Goal: Task Accomplishment & Management: Complete application form

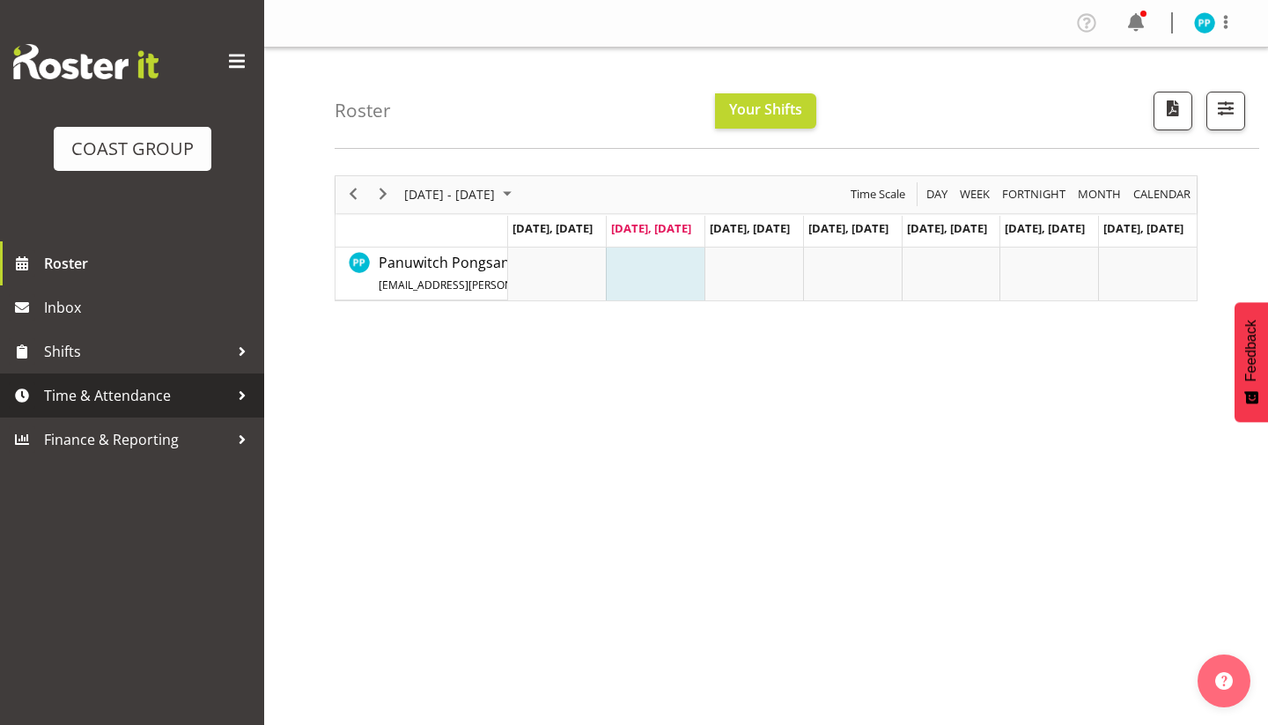
click at [166, 394] on span "Time & Attendance" at bounding box center [136, 395] width 185 height 26
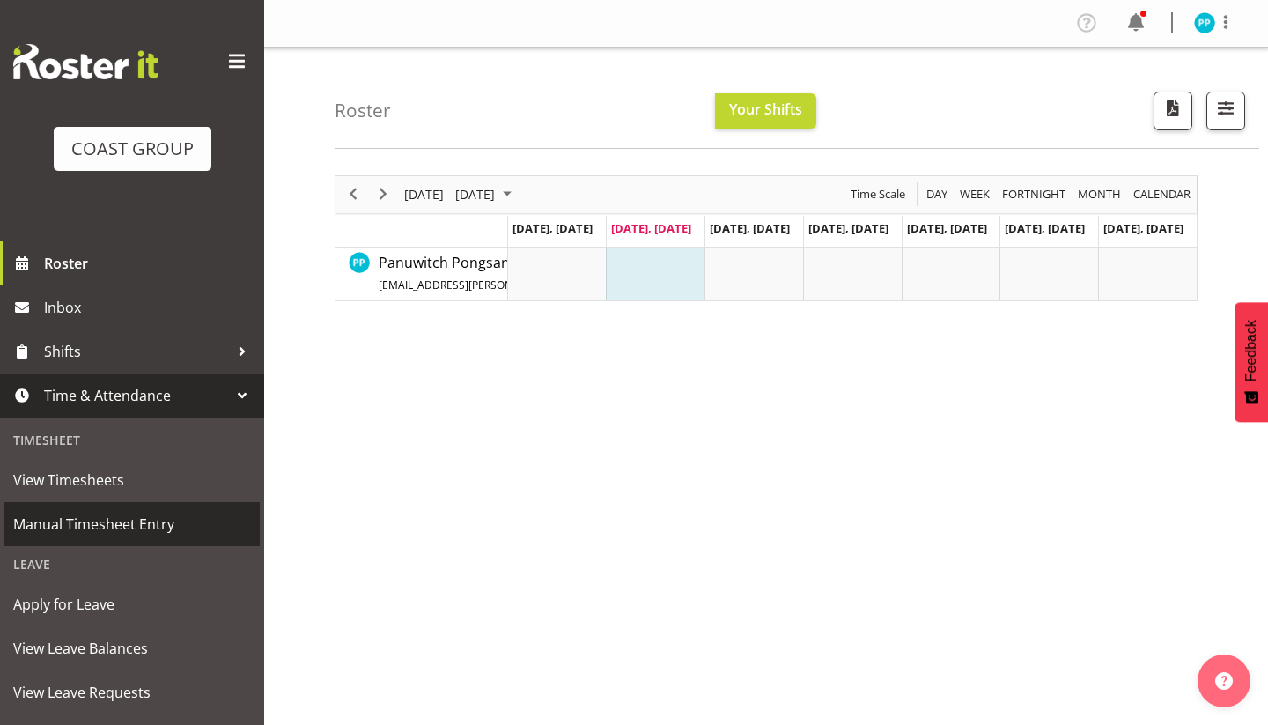
click at [107, 526] on span "Manual Timesheet Entry" at bounding box center [132, 524] width 238 height 26
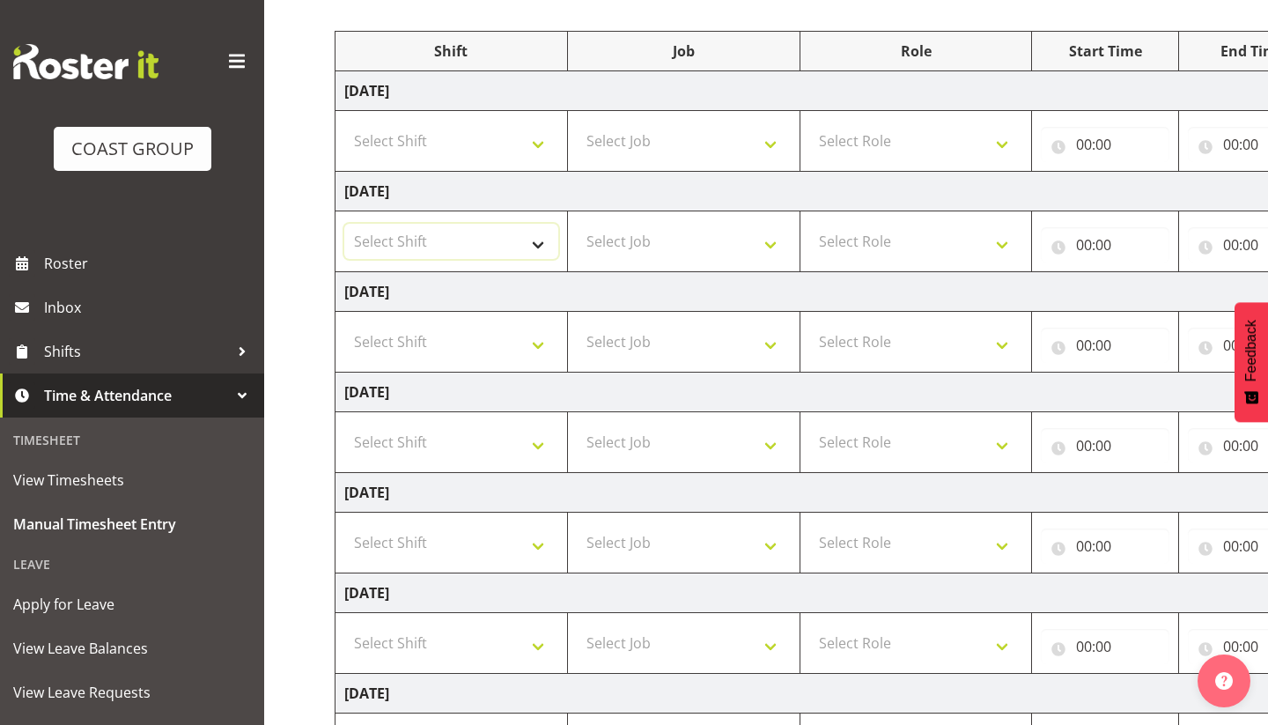
scroll to position [207, 0]
click at [515, 251] on select "Select Shift Assist Carlton EVents Assist Carlton EVents Assist Carlton Events …" at bounding box center [451, 241] width 214 height 35
select select "38155"
click at [694, 244] on select "Select Job 1 Carlton Events 1 Carlton Hamilton 1 Carlton Wellington 1 EHS WAREH…" at bounding box center [684, 241] width 214 height 35
select select "69"
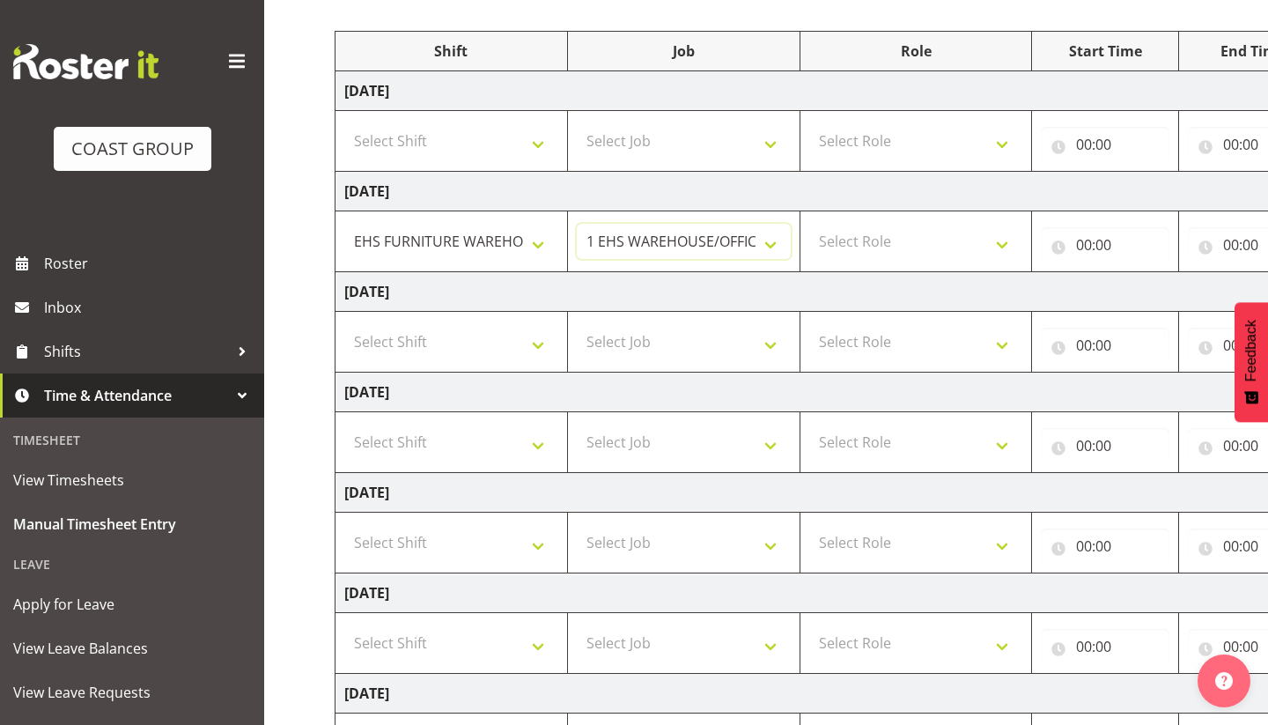
scroll to position [0, 277]
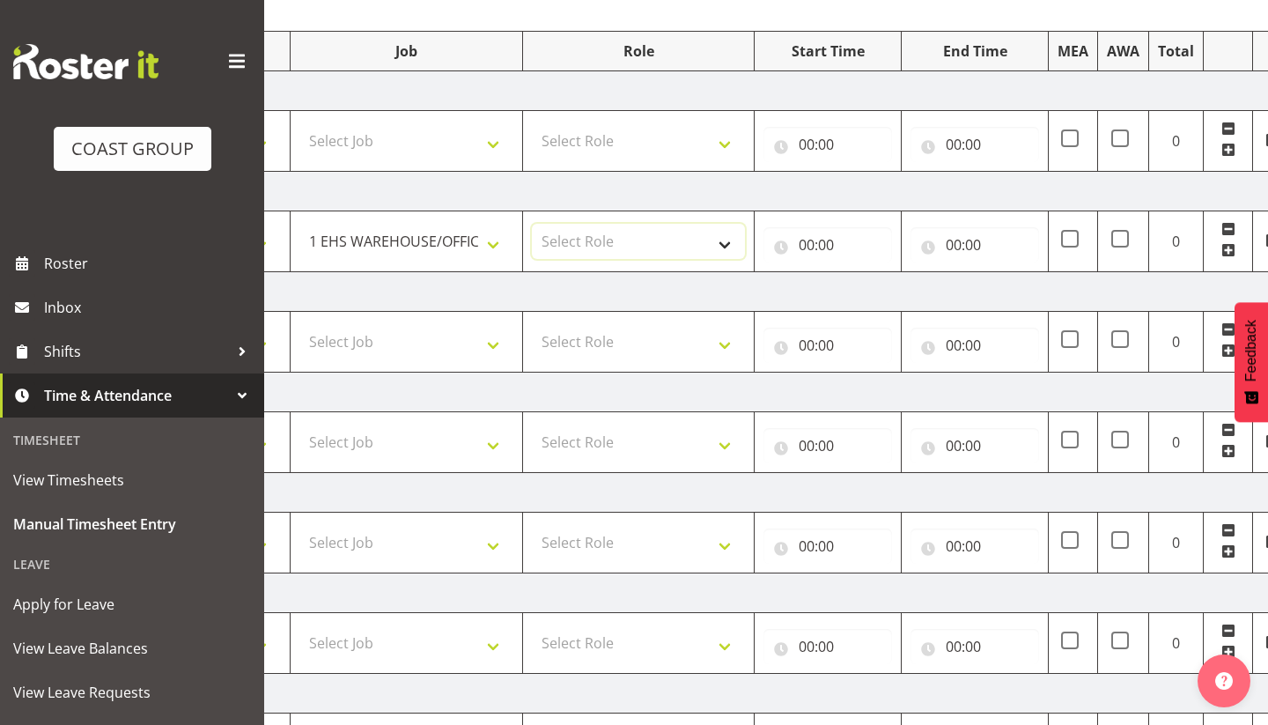
select select "189"
click at [807, 243] on input "00:00" at bounding box center [827, 244] width 129 height 35
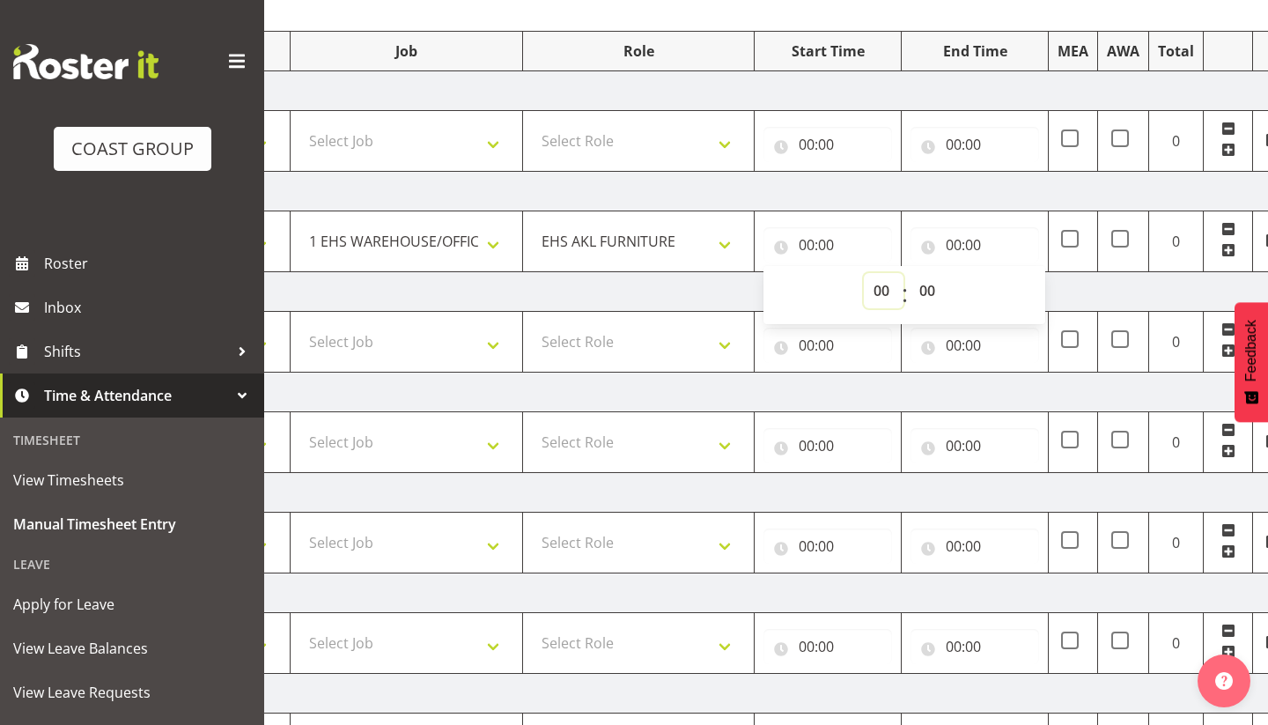
select select "7"
type input "07:00"
select select "30"
type input "07:30"
click at [954, 251] on input "00:00" at bounding box center [974, 244] width 129 height 35
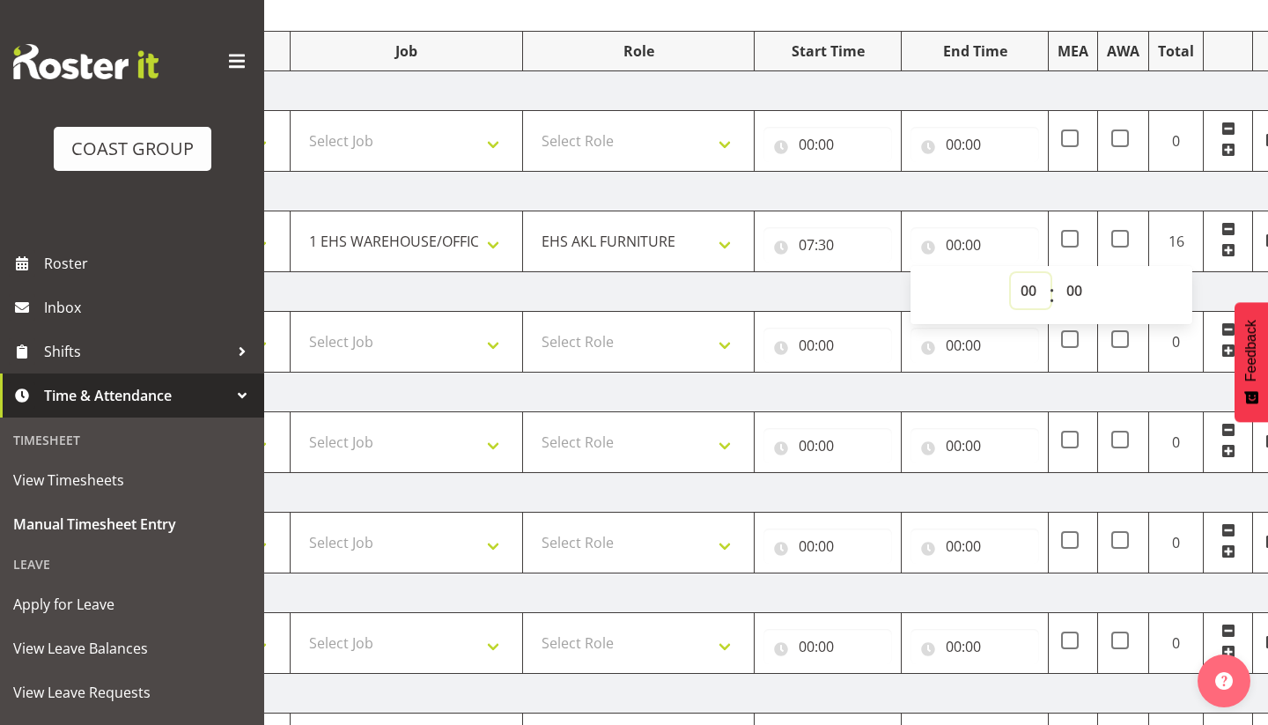
select select "16"
type input "16:00"
click at [814, 278] on td "Friday 26th September 2025" at bounding box center [674, 292] width 1232 height 40
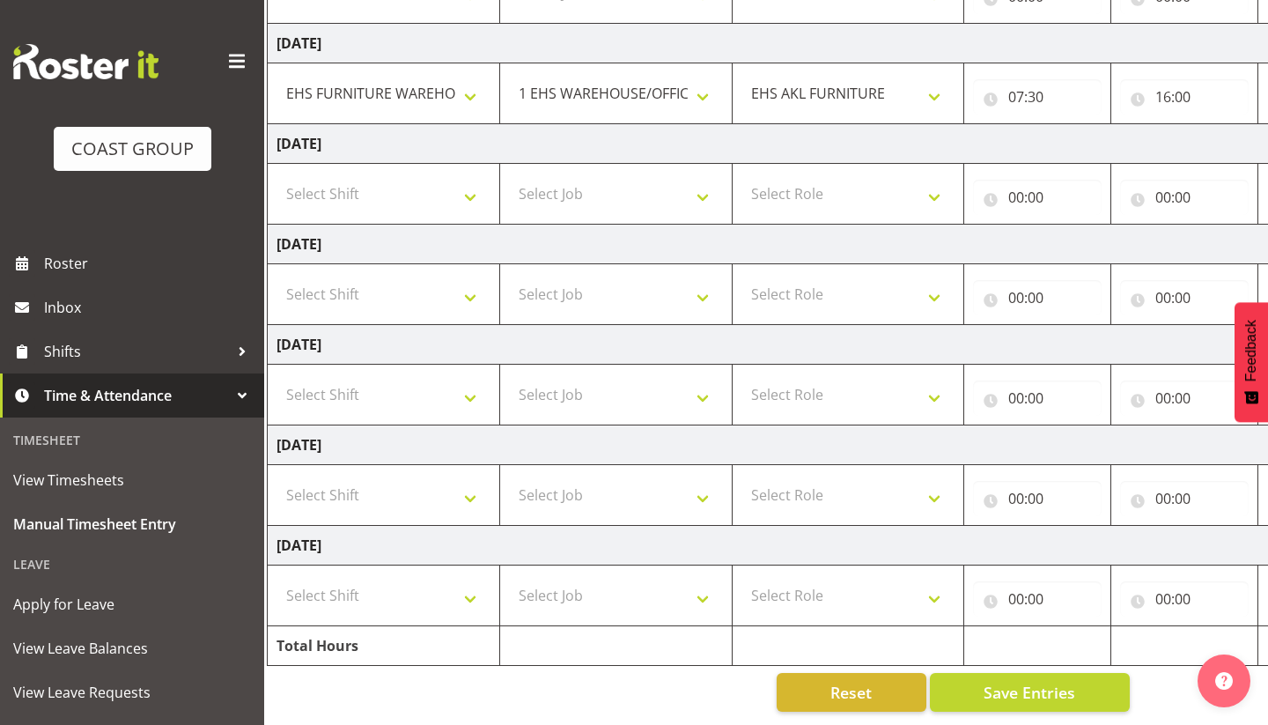
scroll to position [355, 0]
select select "38155"
click at [666, 194] on select "Select Job 1 Carlton Events 1 Carlton Hamilton 1 Carlton Wellington 1 EHS WAREH…" at bounding box center [616, 193] width 214 height 35
select select "69"
select select "189"
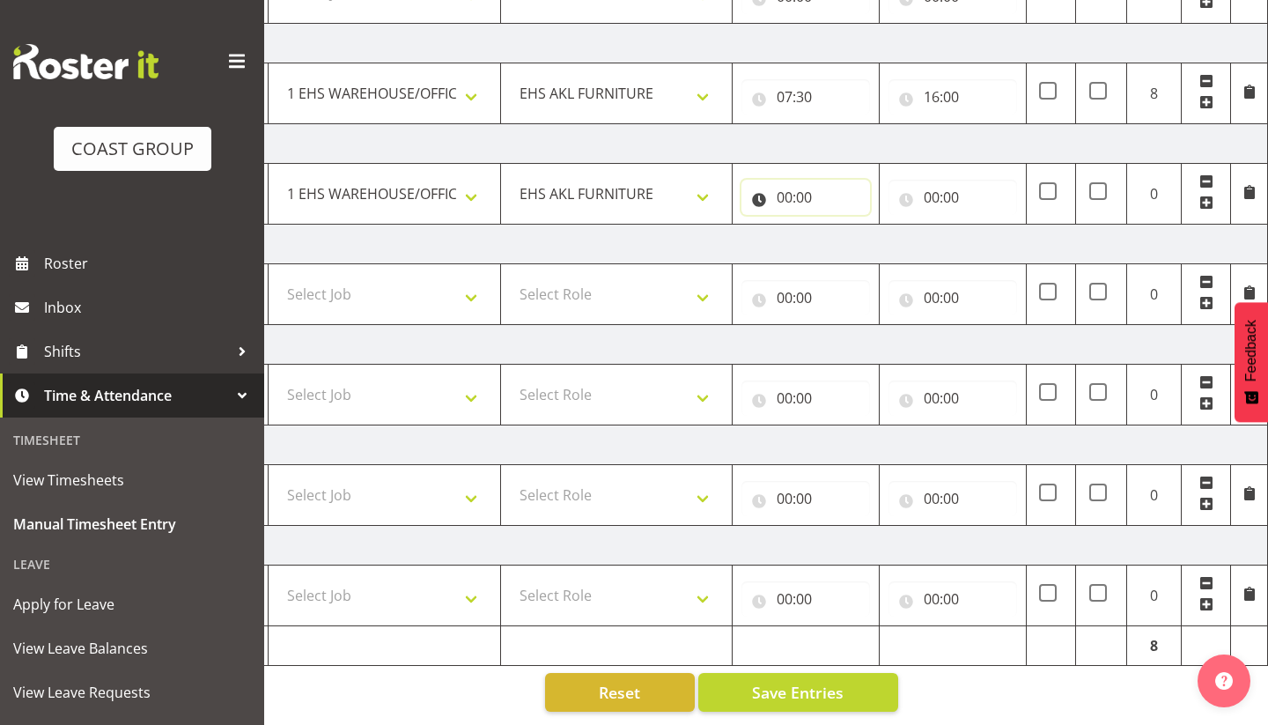
click at [786, 191] on input "00:00" at bounding box center [805, 197] width 129 height 35
select select "7"
type input "07:00"
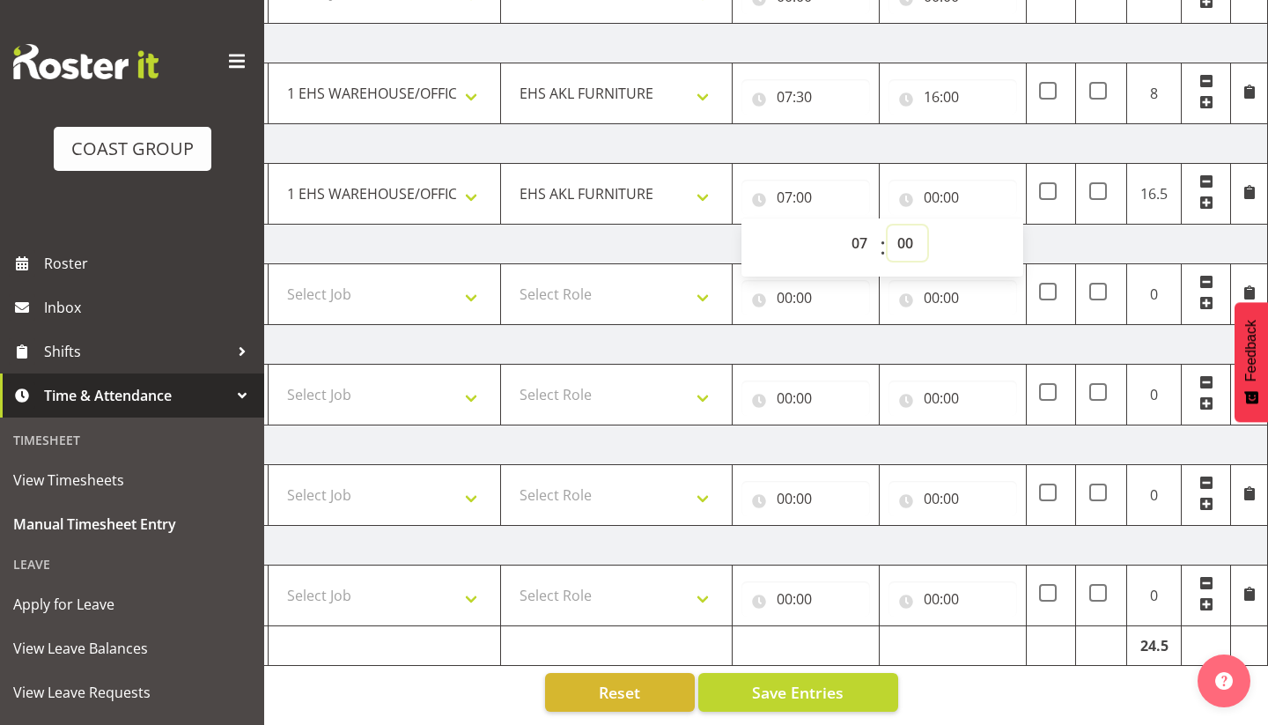
select select "30"
type input "07:30"
click at [936, 195] on input "00:00" at bounding box center [952, 197] width 129 height 35
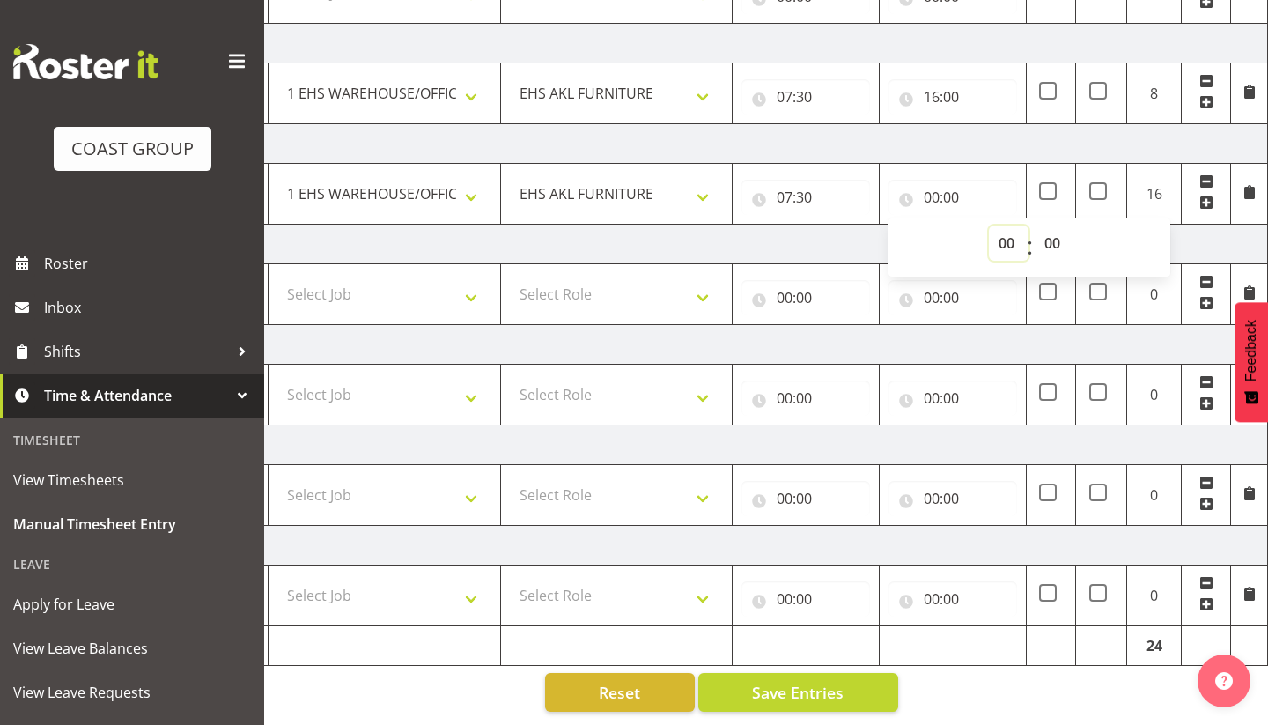
select select "16"
type input "16:00"
click at [815, 251] on td "Saturday 27th September 2025" at bounding box center [652, 245] width 1232 height 40
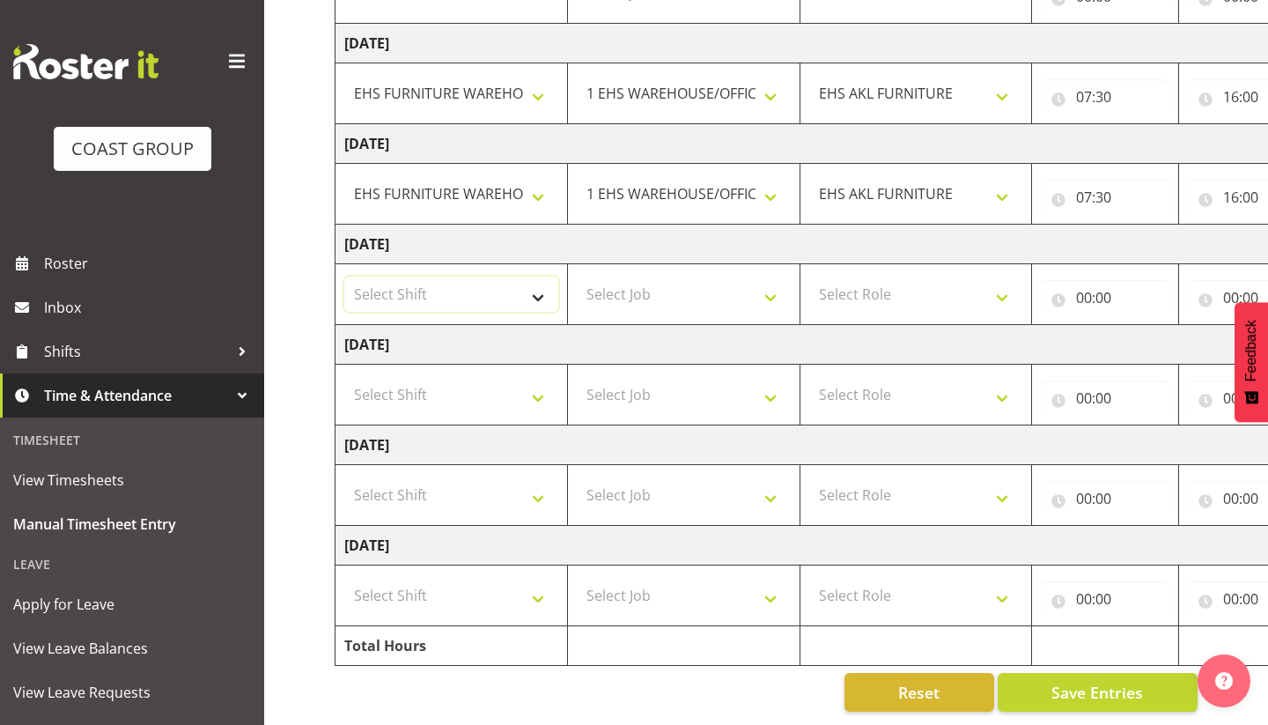
select select "38155"
click at [674, 291] on select "Select Job 1 Carlton Events 1 Carlton Hamilton 1 Carlton Wellington 1 EHS WAREH…" at bounding box center [684, 293] width 214 height 35
select select "69"
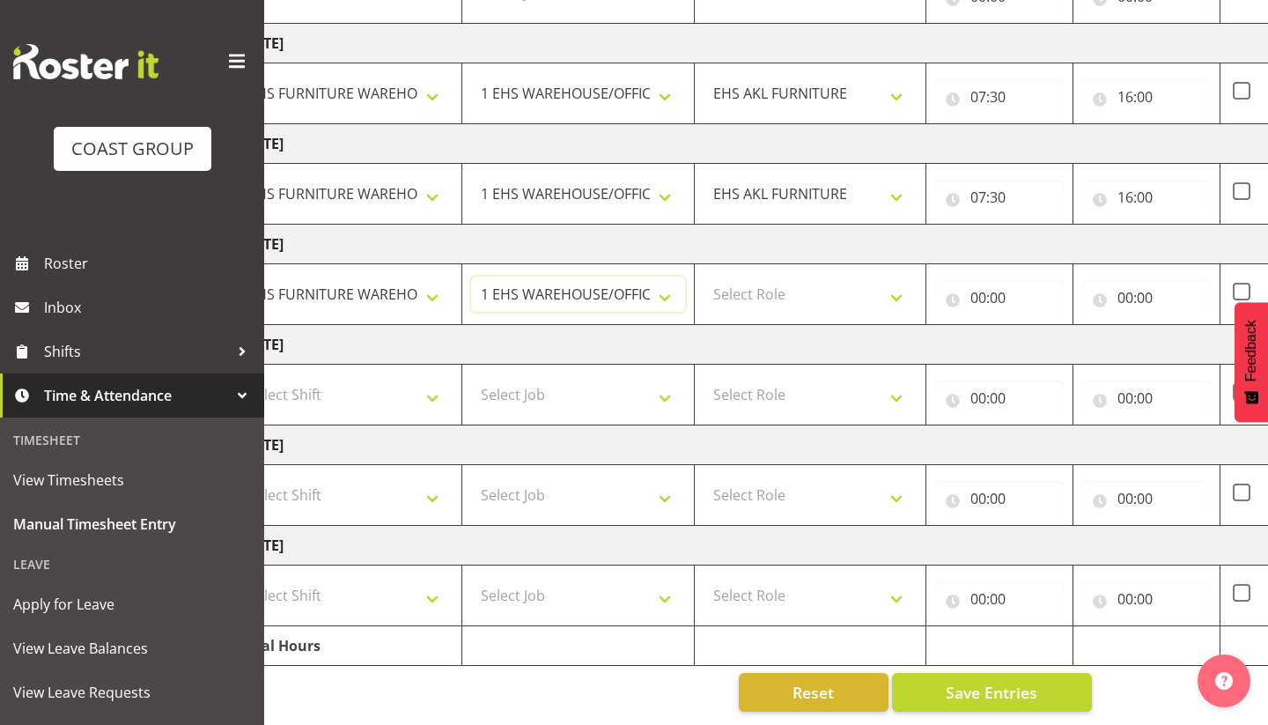
scroll to position [0, 110]
select select "189"
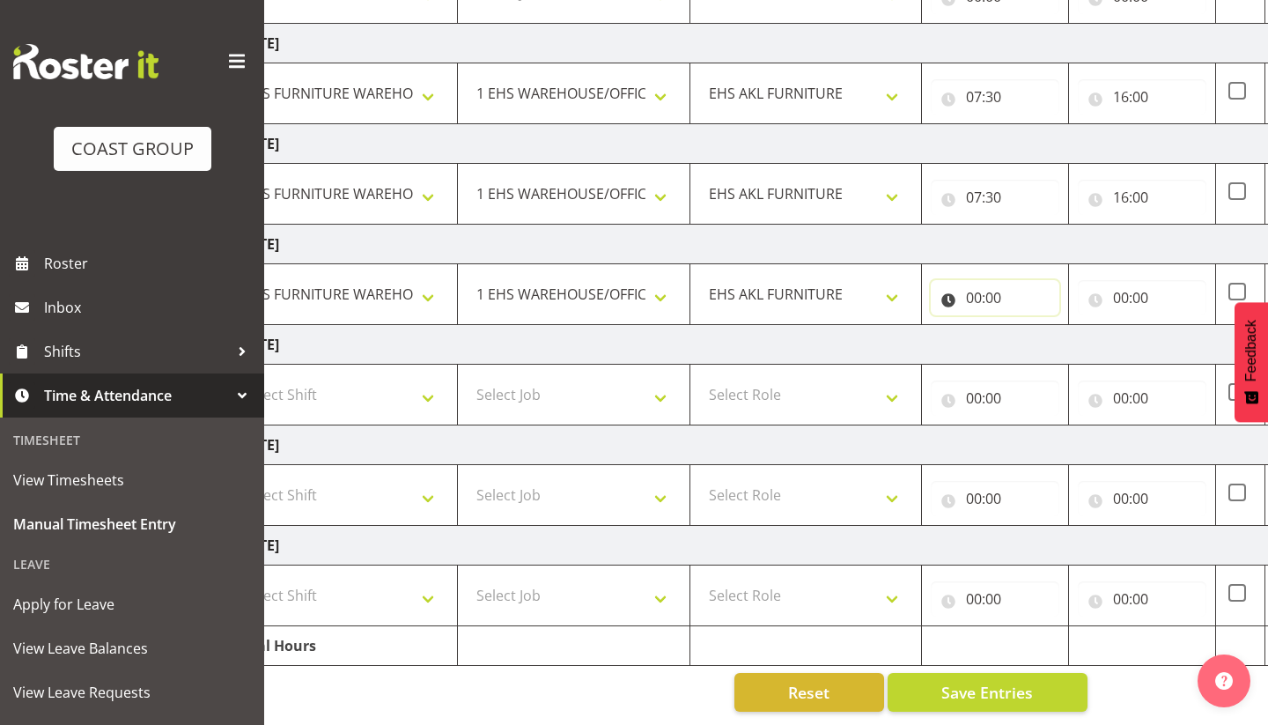
click at [974, 297] on input "00:00" at bounding box center [995, 297] width 129 height 35
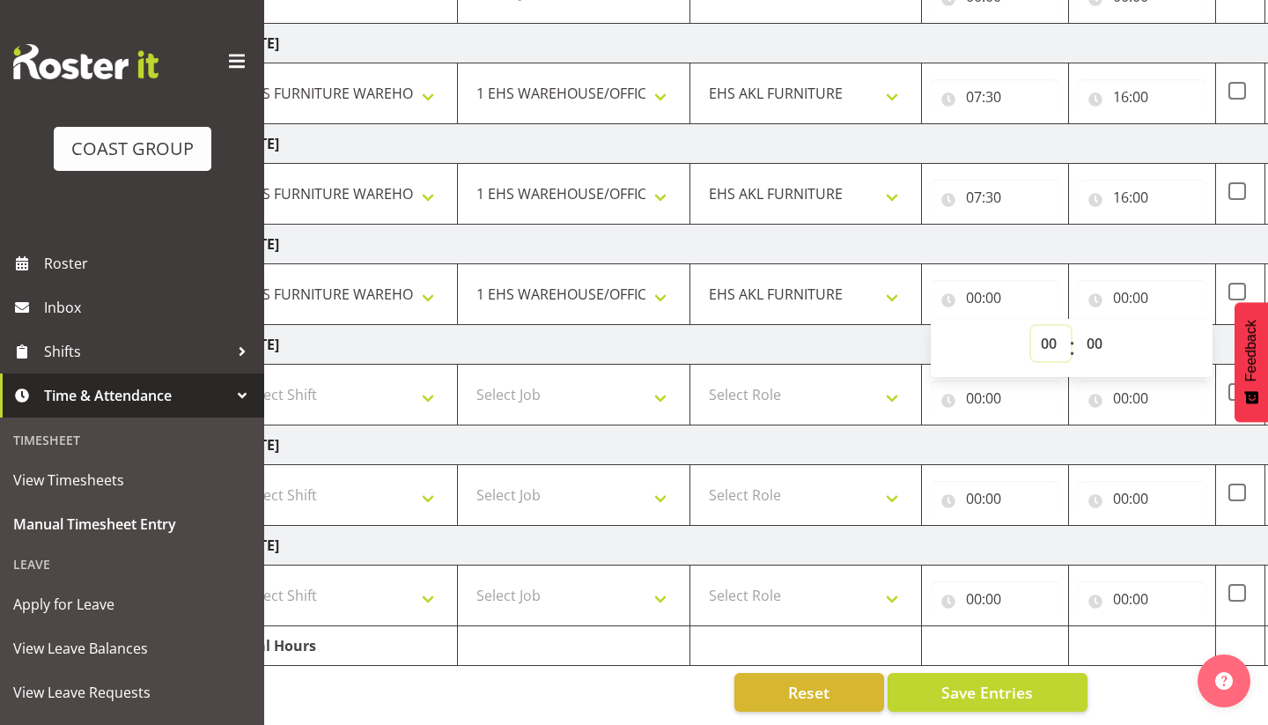
select select "7"
type input "07:00"
click at [1097, 341] on select "00 01 02 03 04 05 06 07 08 09 10 11 12 13 14 15 16 17 18 19 20 21 22 23 24 25 2…" at bounding box center [1097, 343] width 40 height 35
select select "30"
type input "07:30"
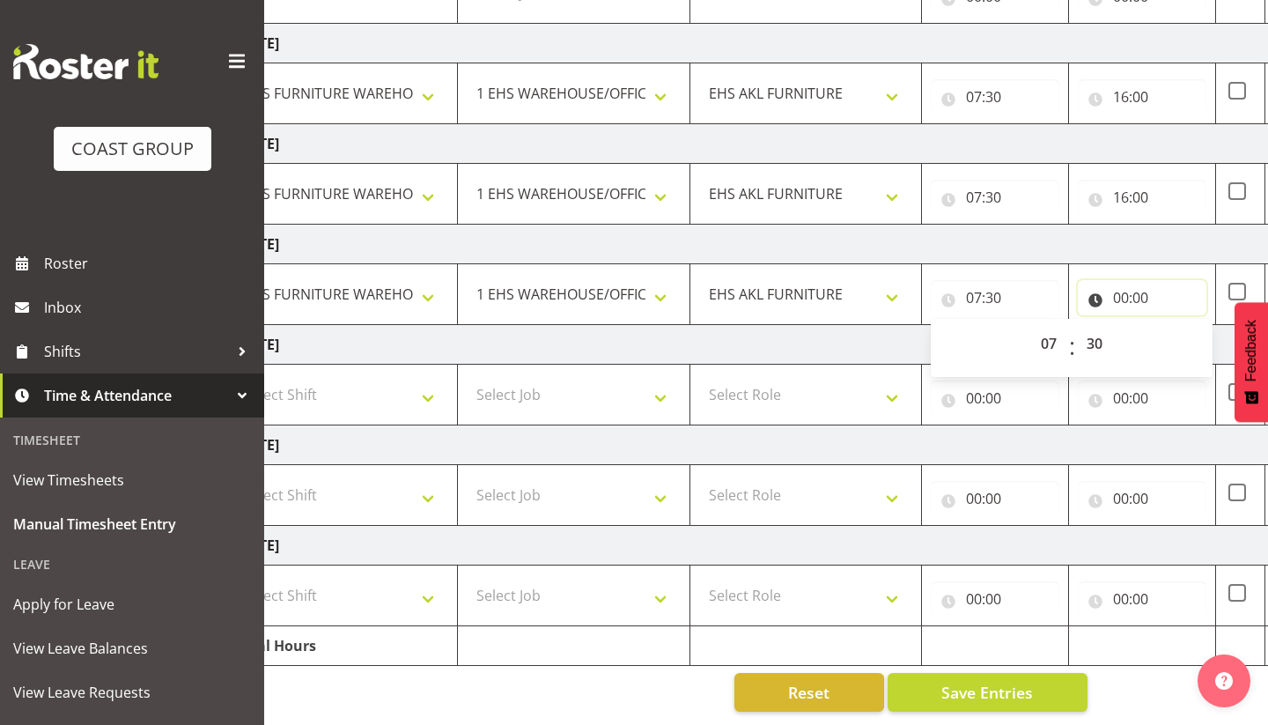
click at [1123, 300] on input "00:00" at bounding box center [1142, 297] width 129 height 35
select select "12"
type input "12:00"
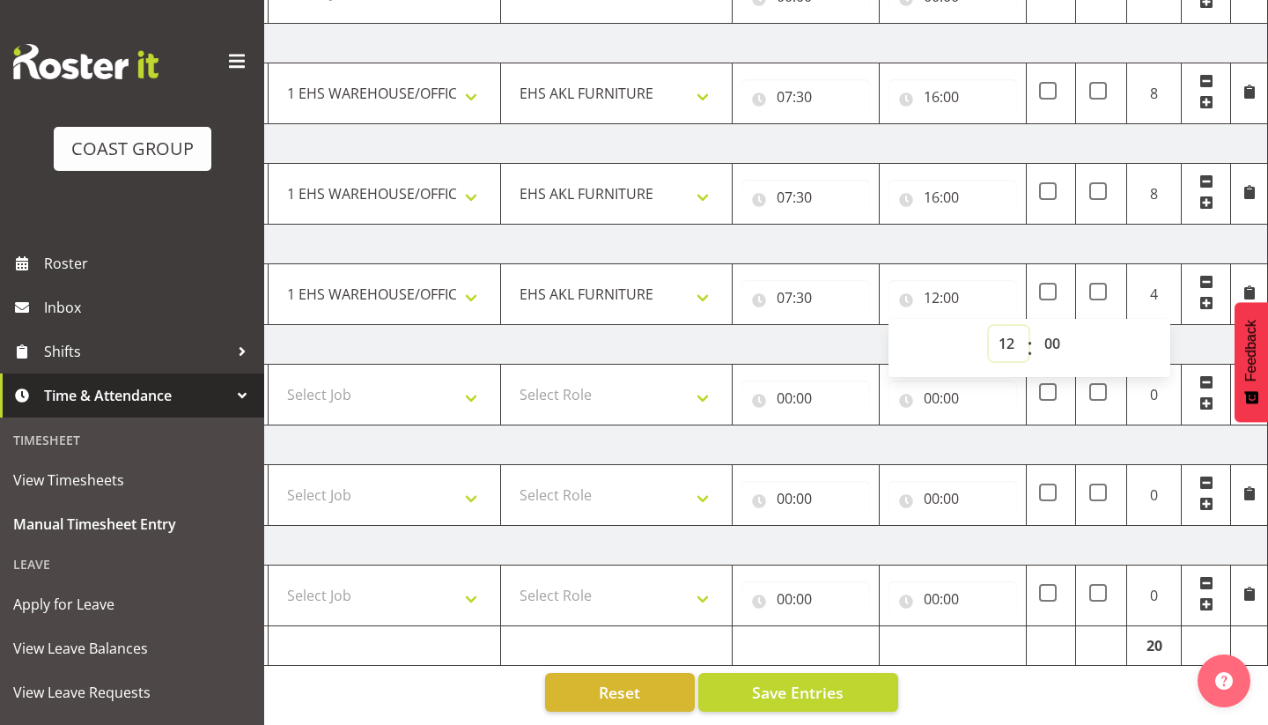
scroll to position [0, 299]
select select "30"
type input "12:30"
click at [821, 355] on td "Sunday 28th September 2025" at bounding box center [652, 345] width 1232 height 40
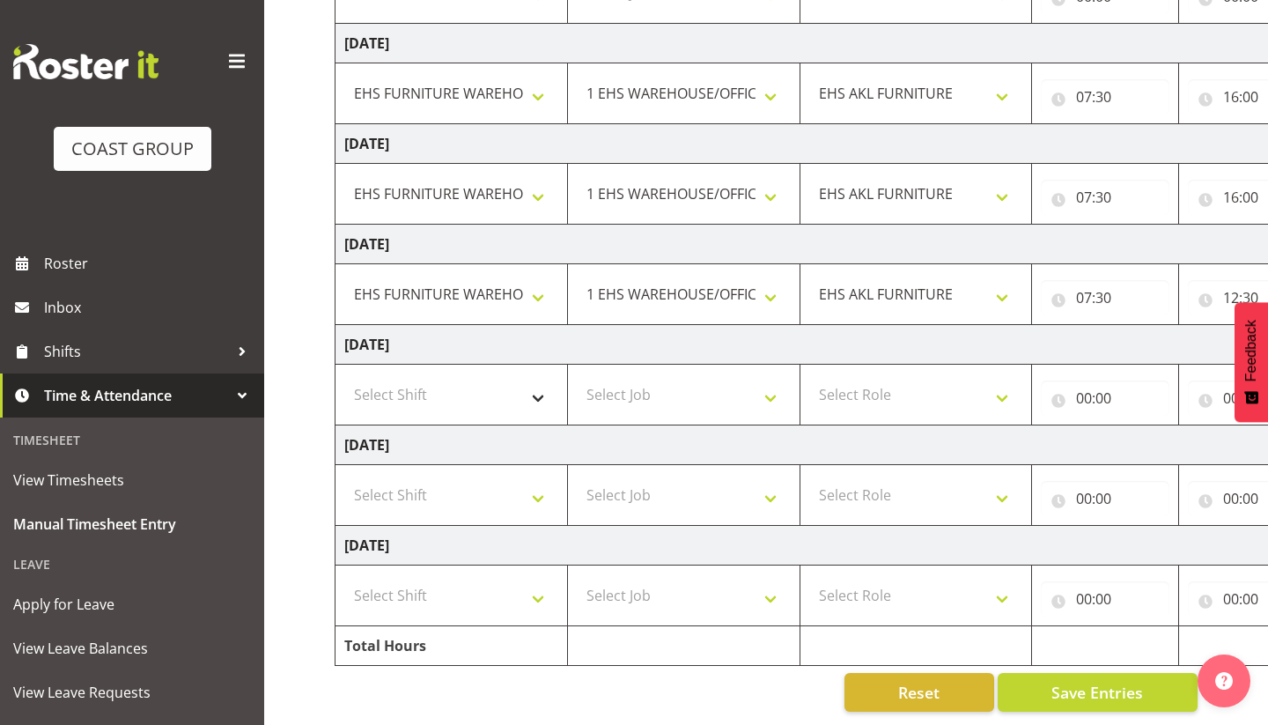
scroll to position [355, 0]
select select "38155"
select select "10497"
select select "189"
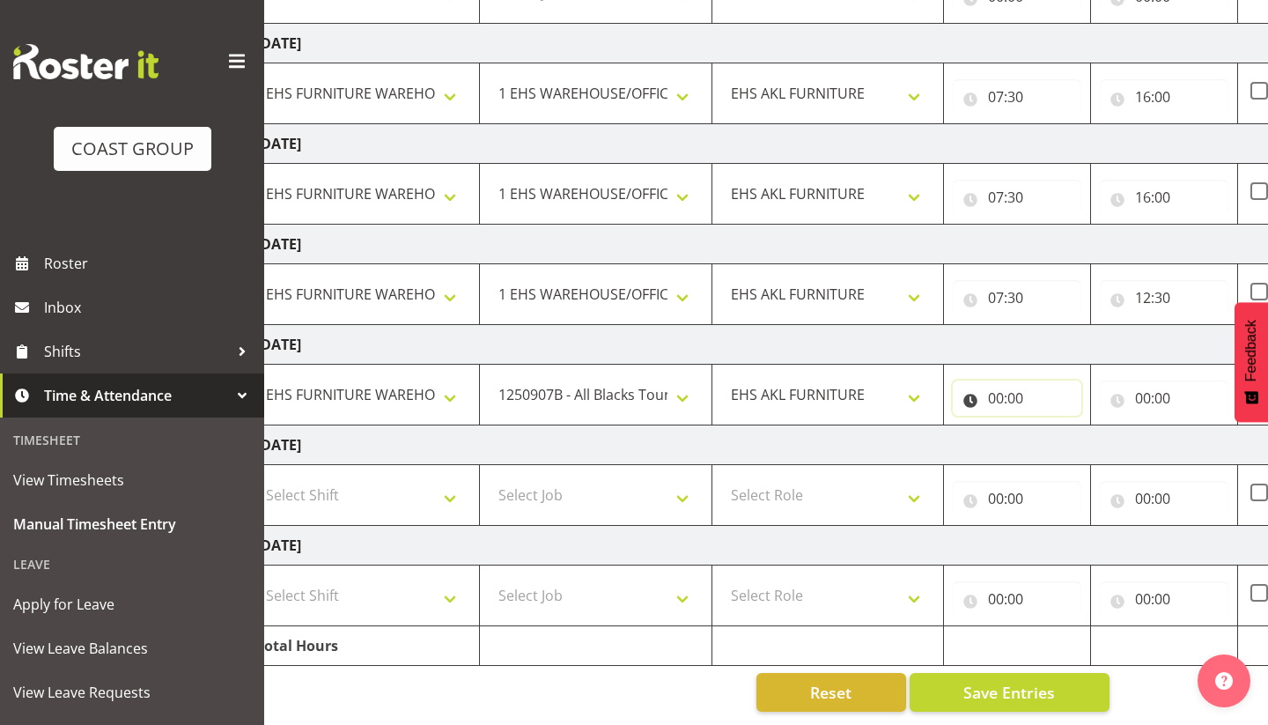
click at [997, 392] on input "00:00" at bounding box center [1017, 397] width 129 height 35
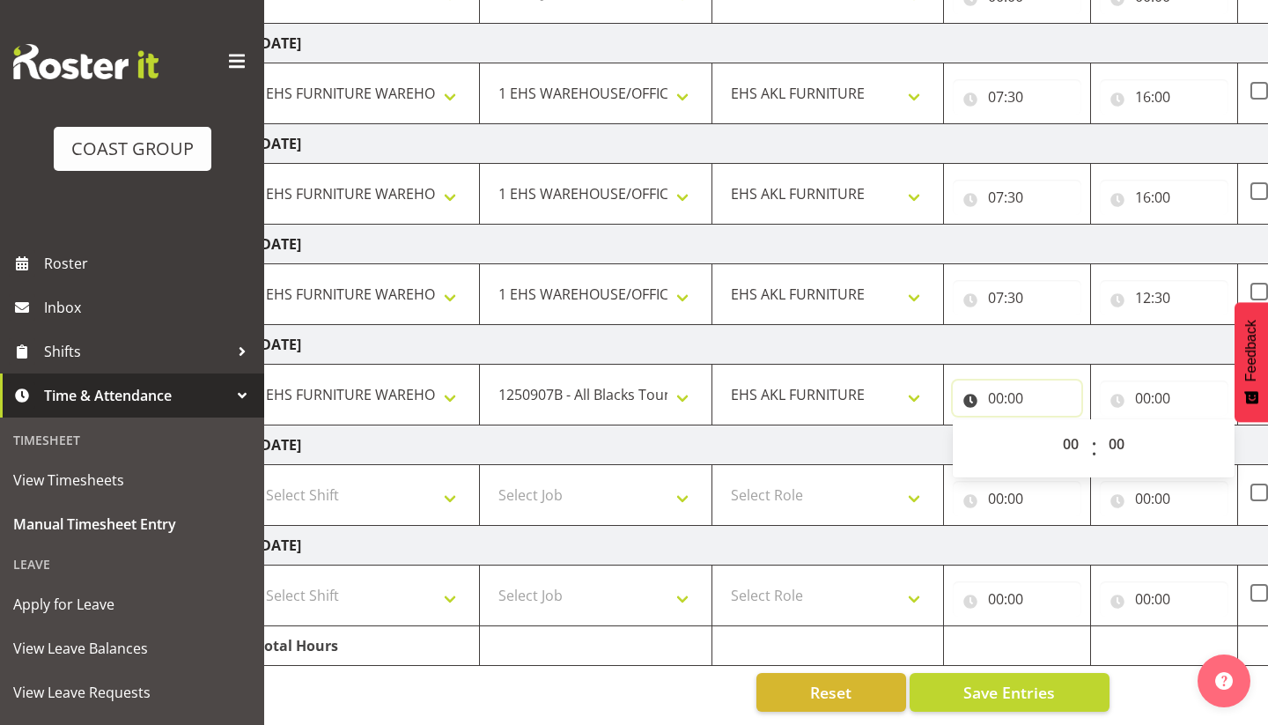
click at [996, 401] on input "00:00" at bounding box center [1017, 397] width 129 height 35
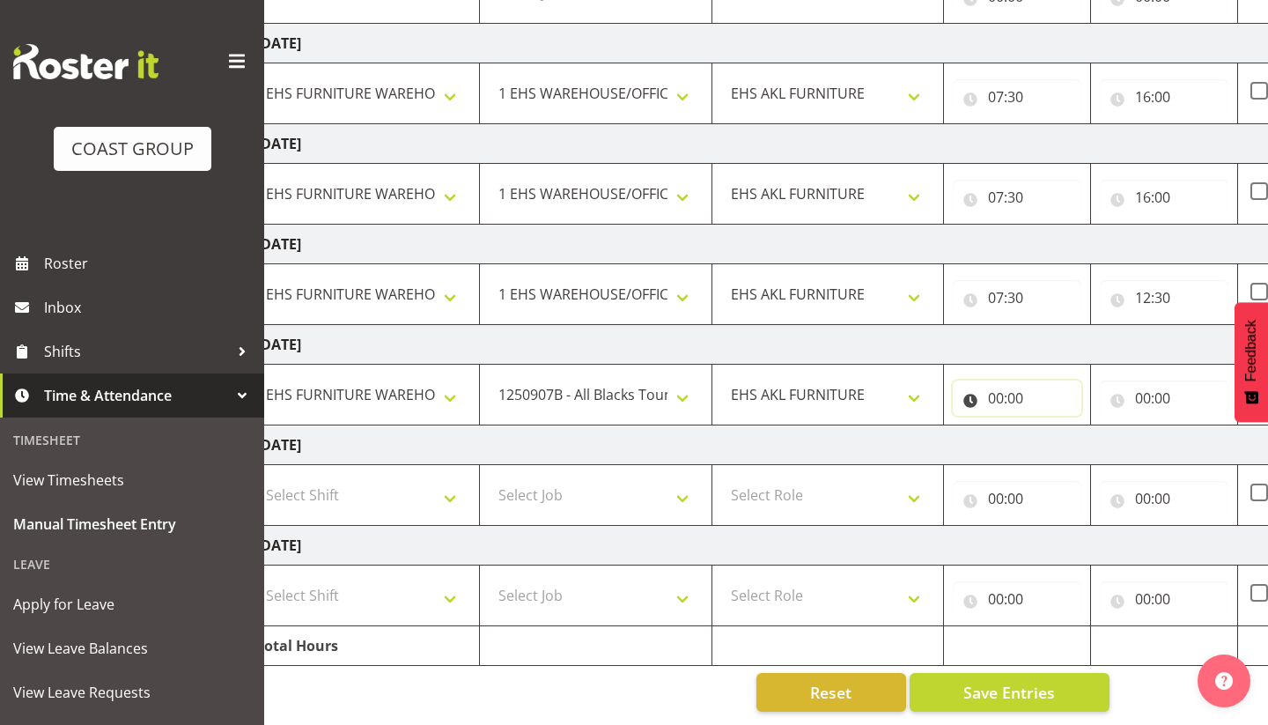
click at [998, 397] on input "00:00" at bounding box center [1017, 397] width 129 height 35
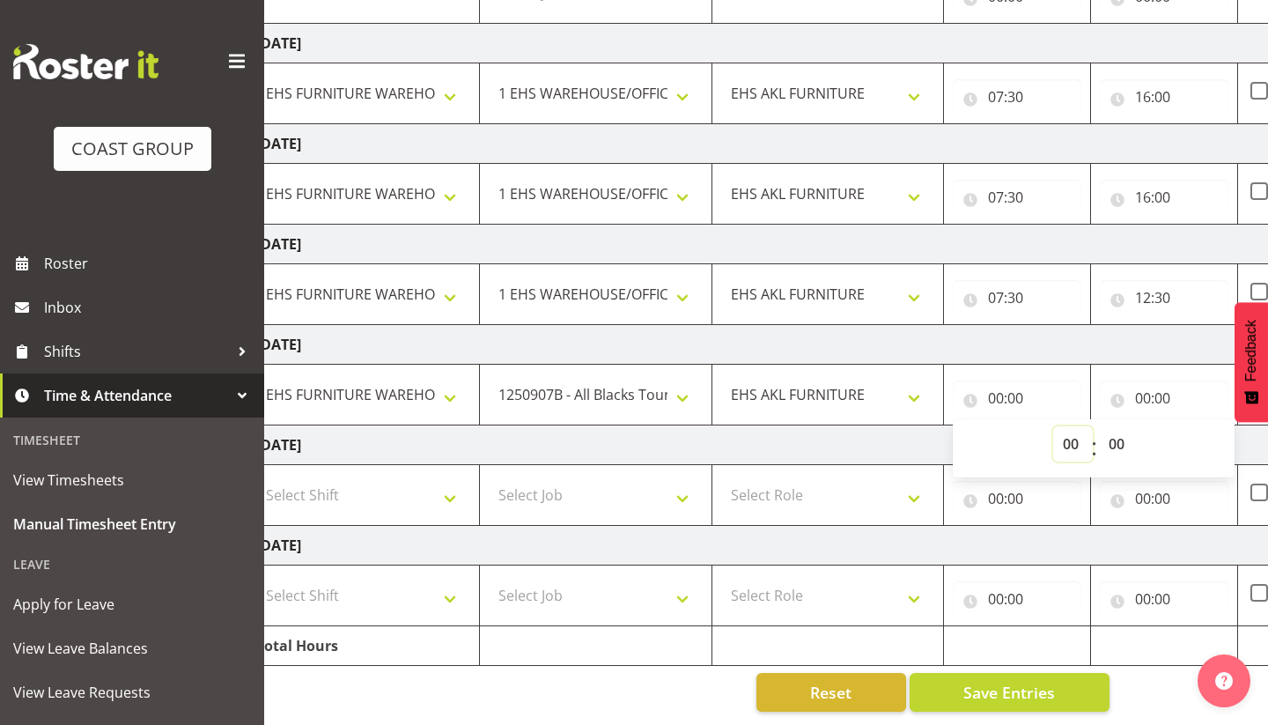
select select "9"
type input "09:00"
click at [1145, 401] on input "00:00" at bounding box center [1164, 397] width 129 height 35
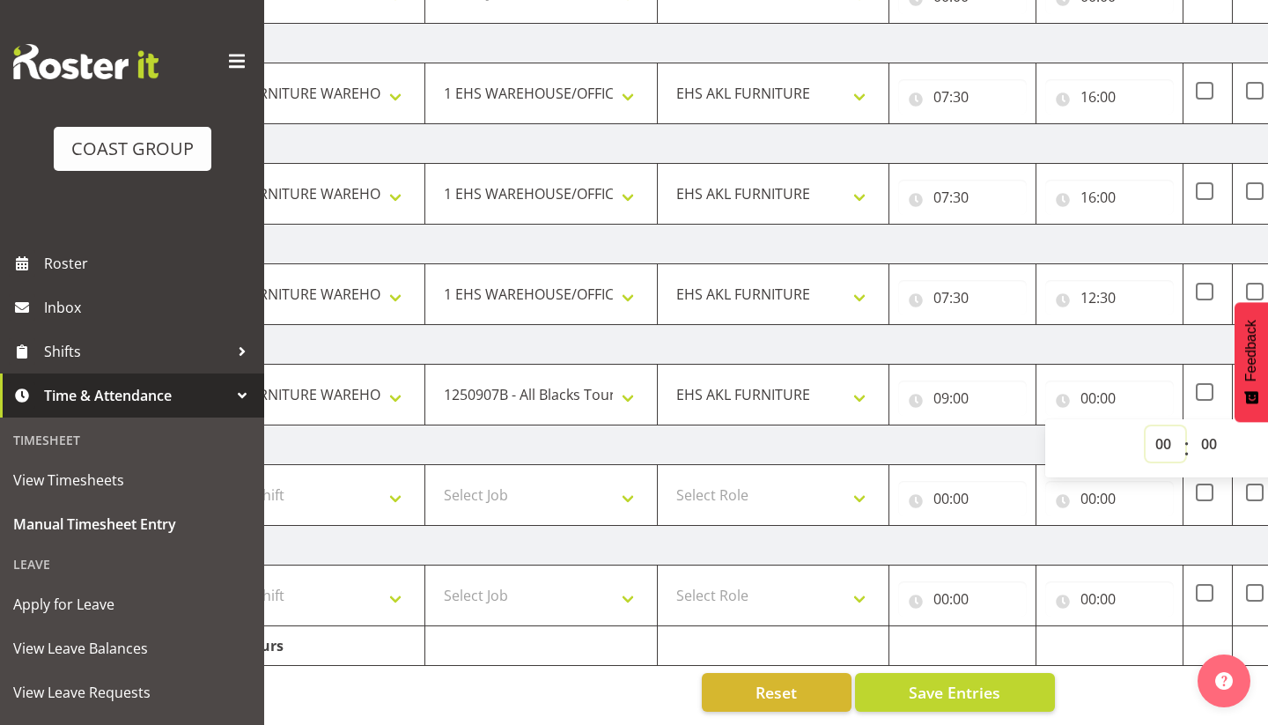
select select "13"
type input "13:00"
click at [996, 447] on td "Monday 29th September 2025" at bounding box center [809, 445] width 1232 height 40
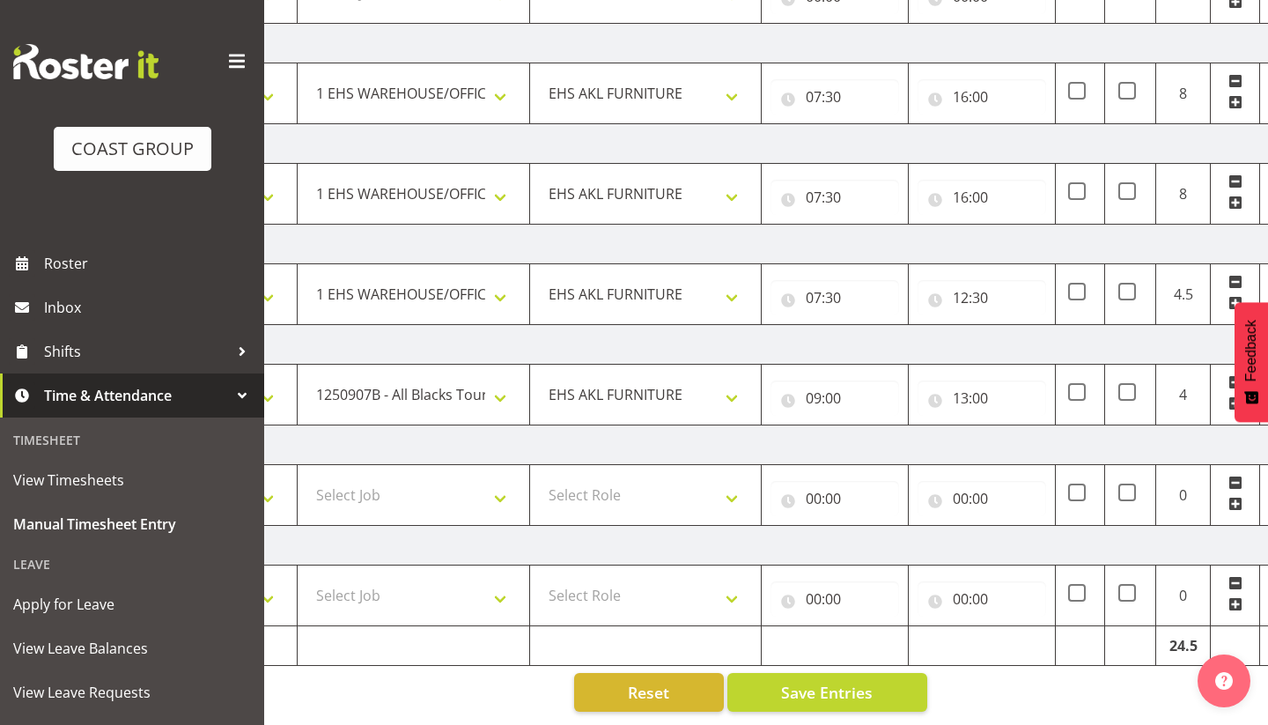
scroll to position [0, 299]
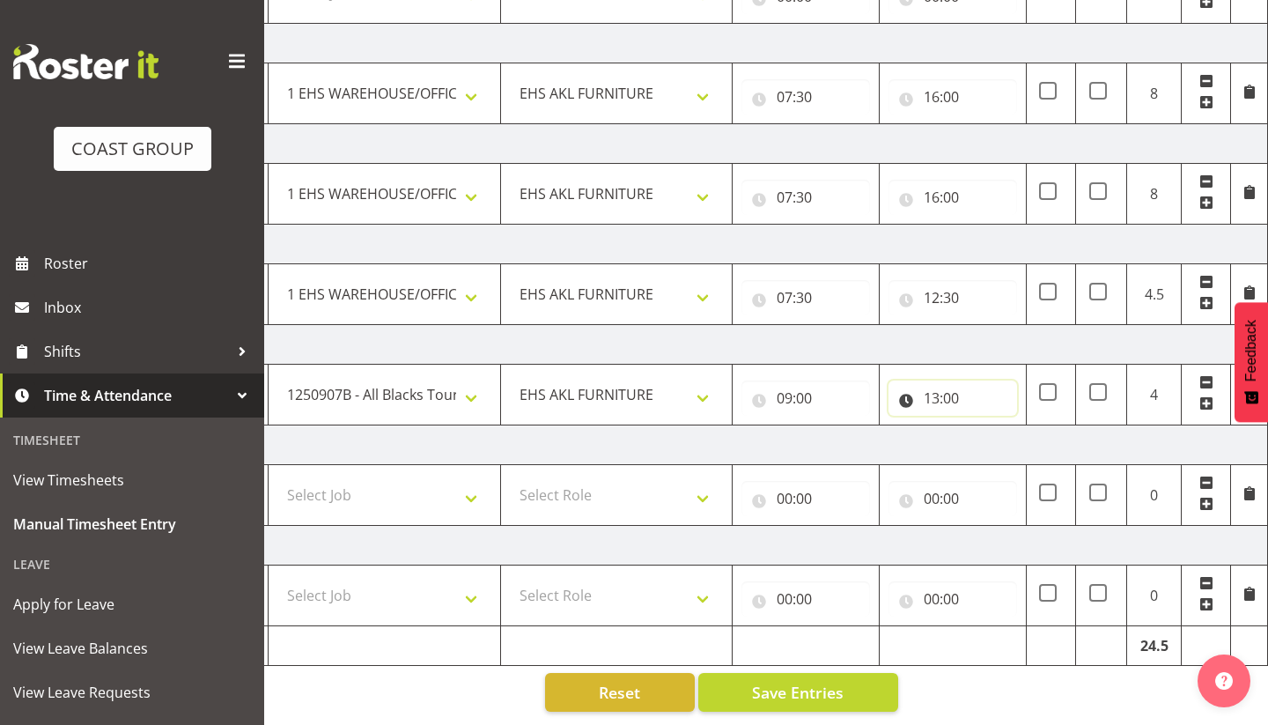
click at [938, 397] on input "13:00" at bounding box center [952, 397] width 129 height 35
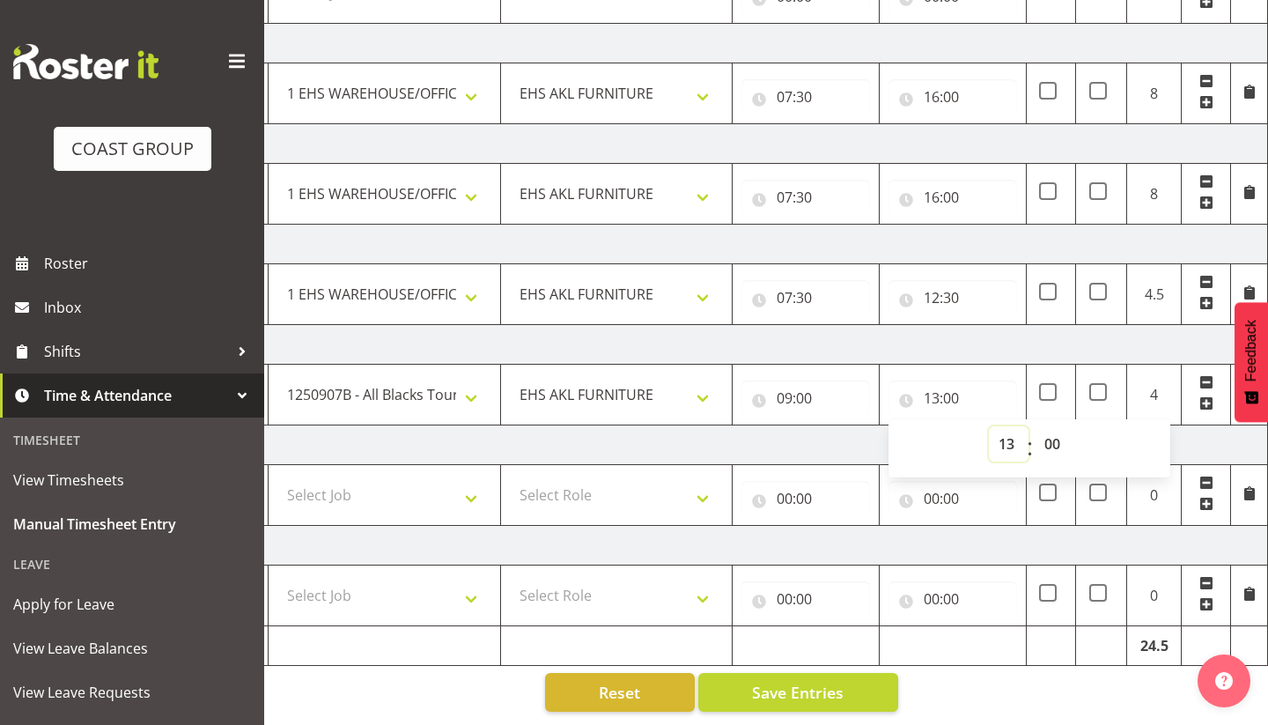
select select "14"
type input "14:00"
click at [819, 453] on td "Monday 29th September 2025" at bounding box center [652, 445] width 1232 height 40
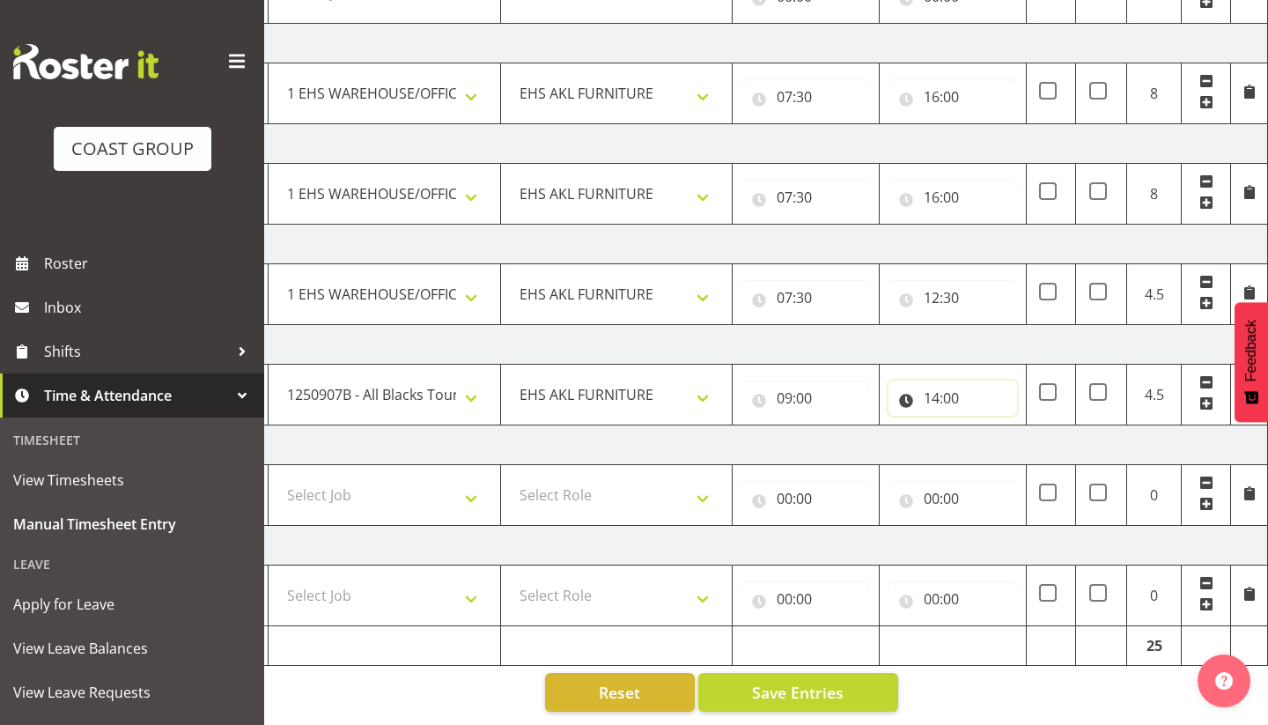
click at [932, 397] on input "14:00" at bounding box center [952, 397] width 129 height 35
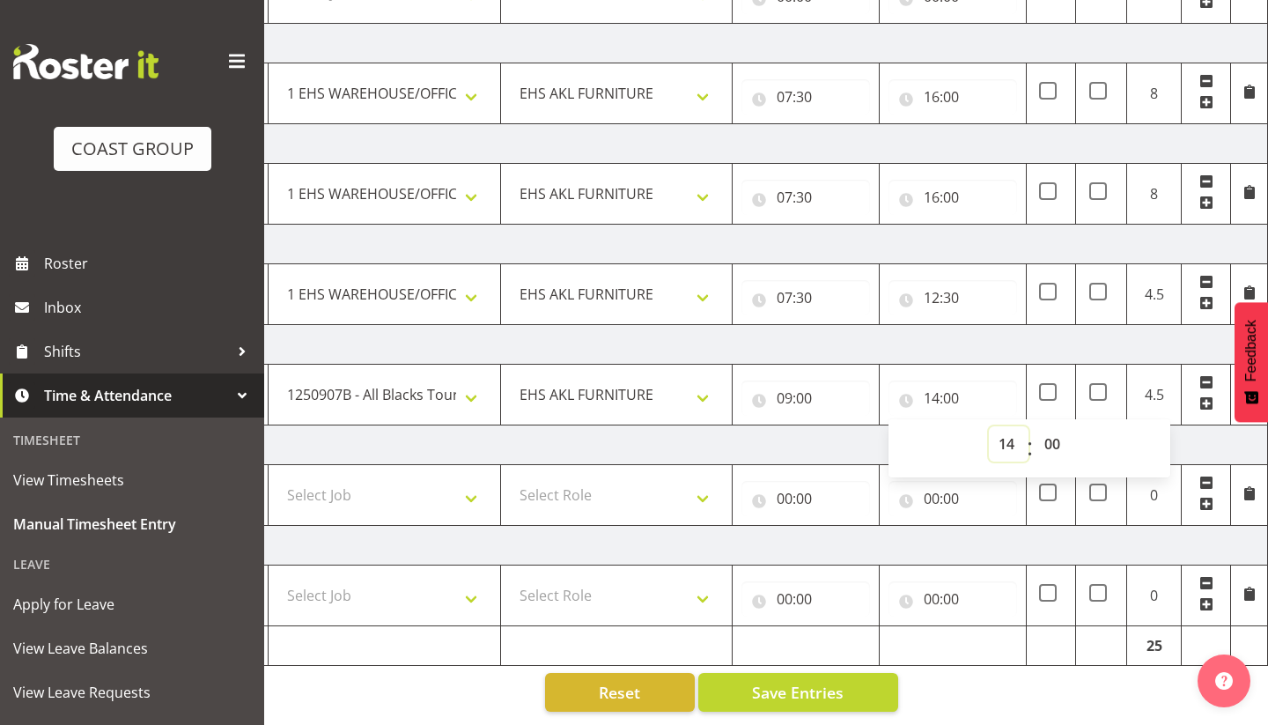
select select "15"
type input "15:00"
drag, startPoint x: 933, startPoint y: 396, endPoint x: 946, endPoint y: 400, distance: 12.8
click at [933, 396] on input "15:00" at bounding box center [952, 397] width 129 height 35
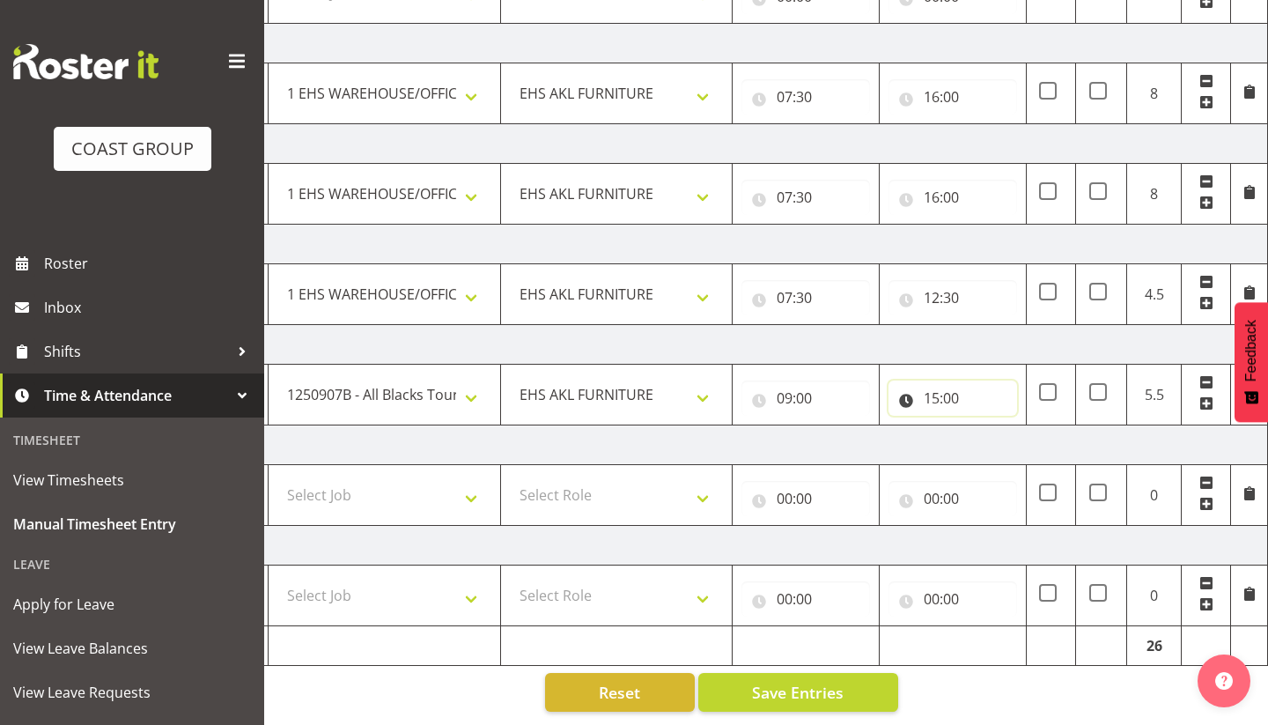
click at [940, 399] on input "15:00" at bounding box center [952, 397] width 129 height 35
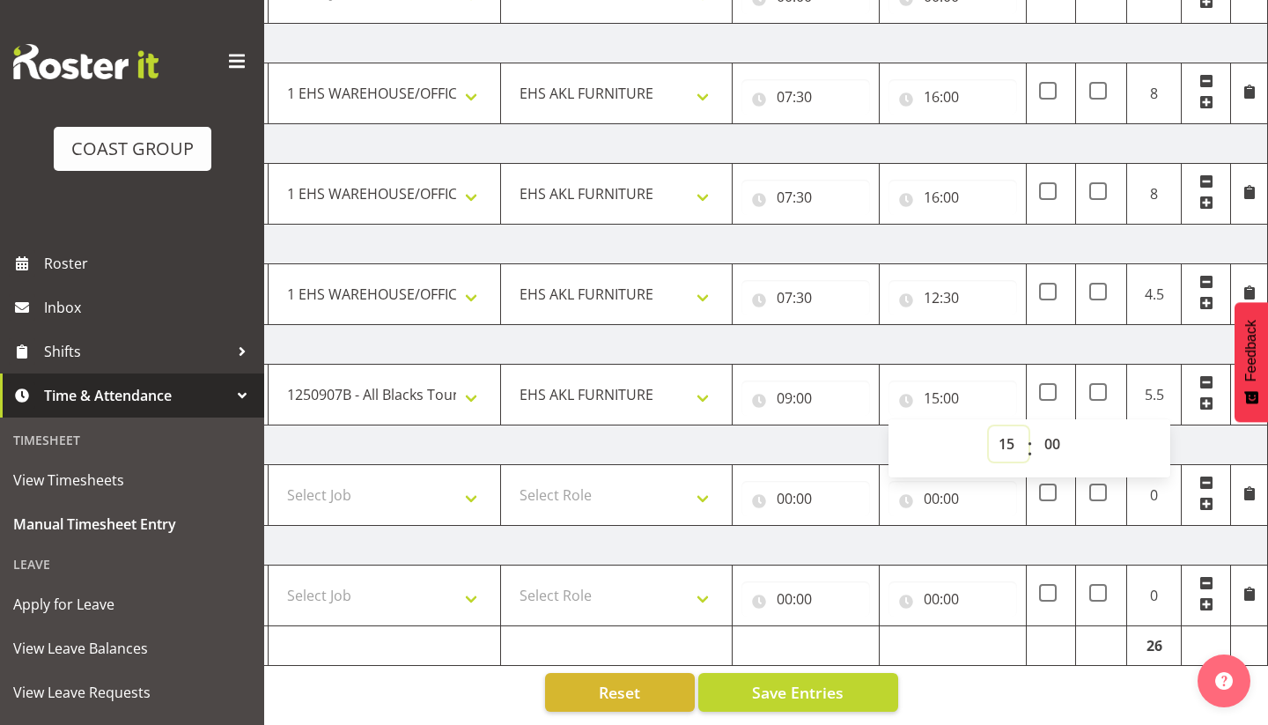
select select "14"
type input "14:00"
click at [953, 395] on input "14:00" at bounding box center [952, 397] width 129 height 35
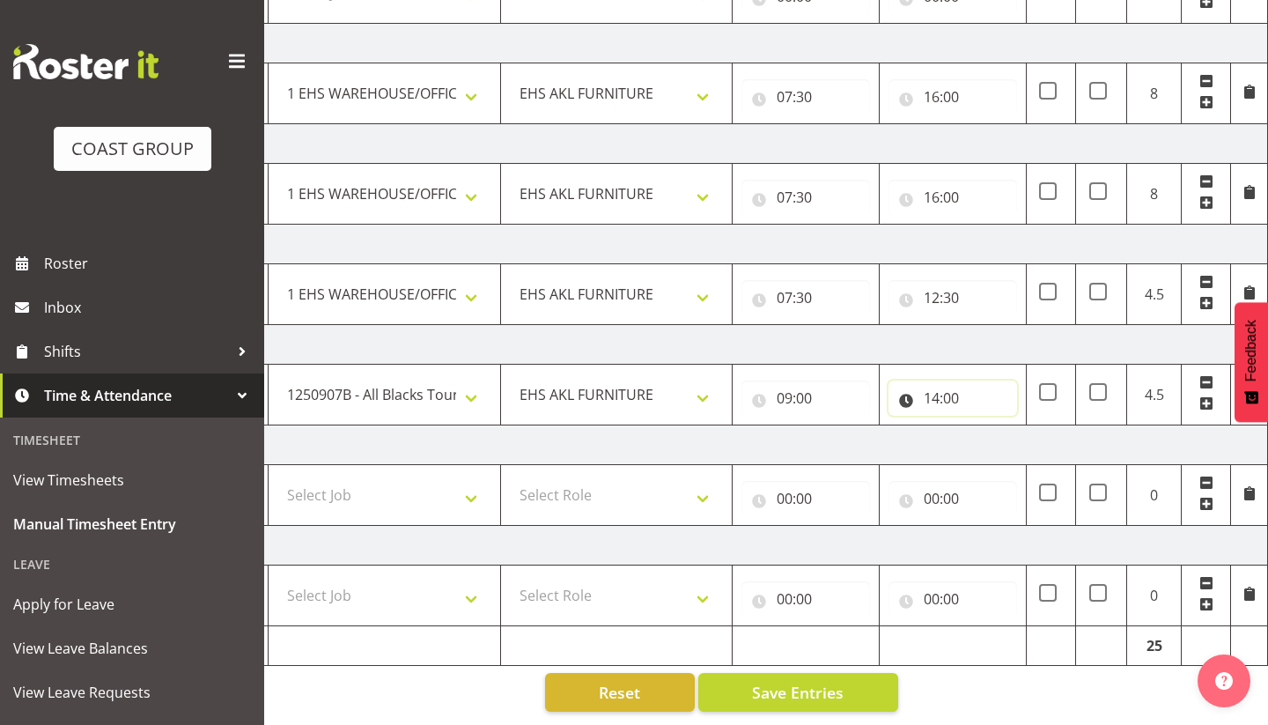
click at [951, 393] on input "14:00" at bounding box center [952, 397] width 129 height 35
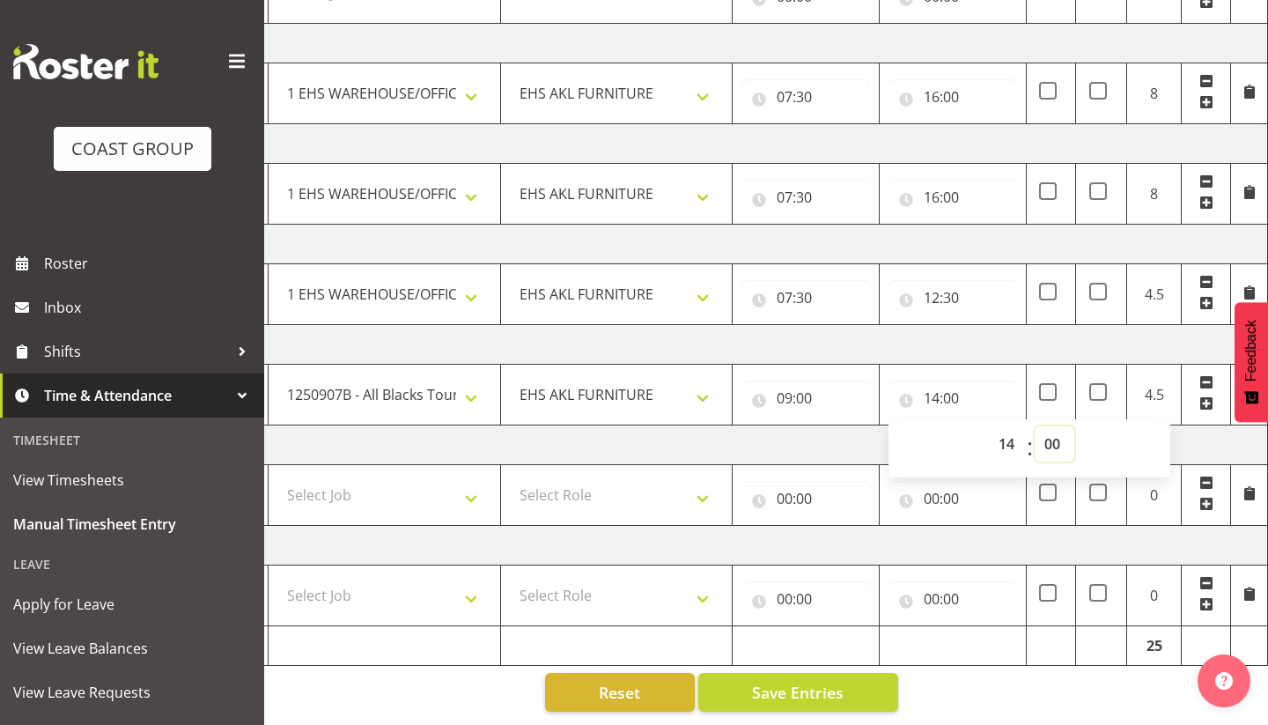
select select "30"
type input "14:30"
click at [764, 453] on td "Monday 29th September 2025" at bounding box center [652, 445] width 1232 height 40
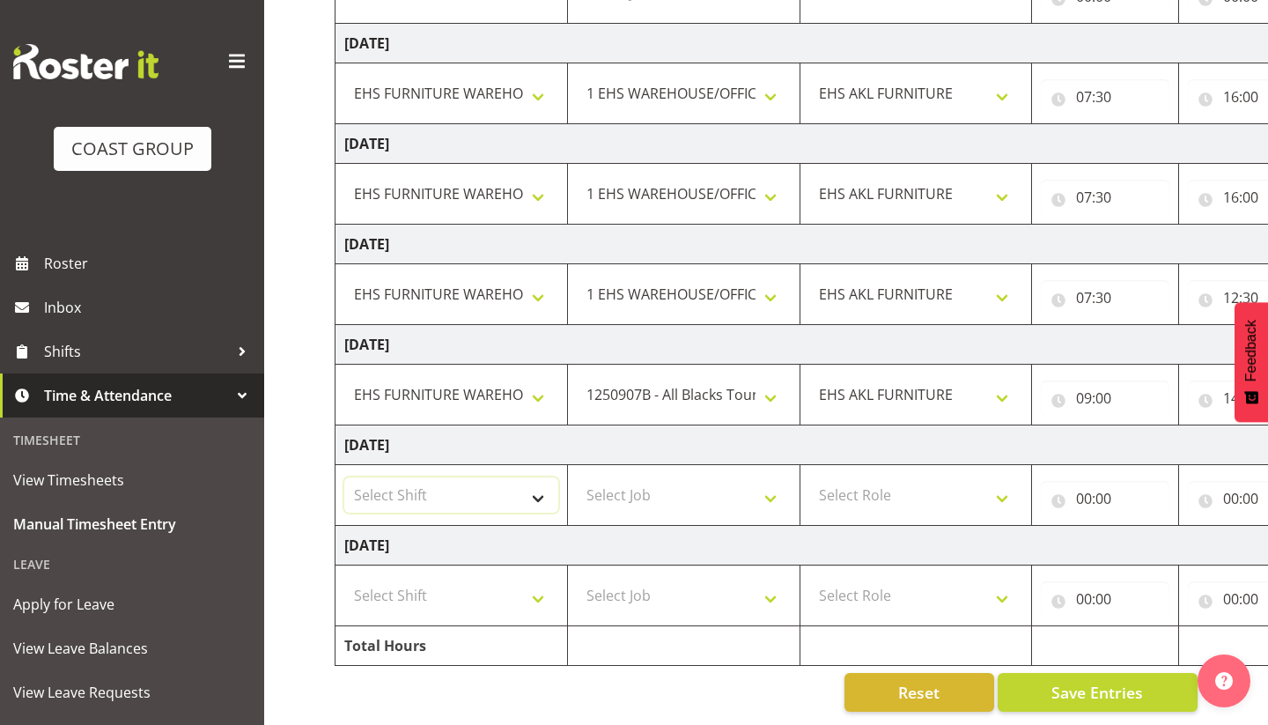
select select "71560"
select select "69"
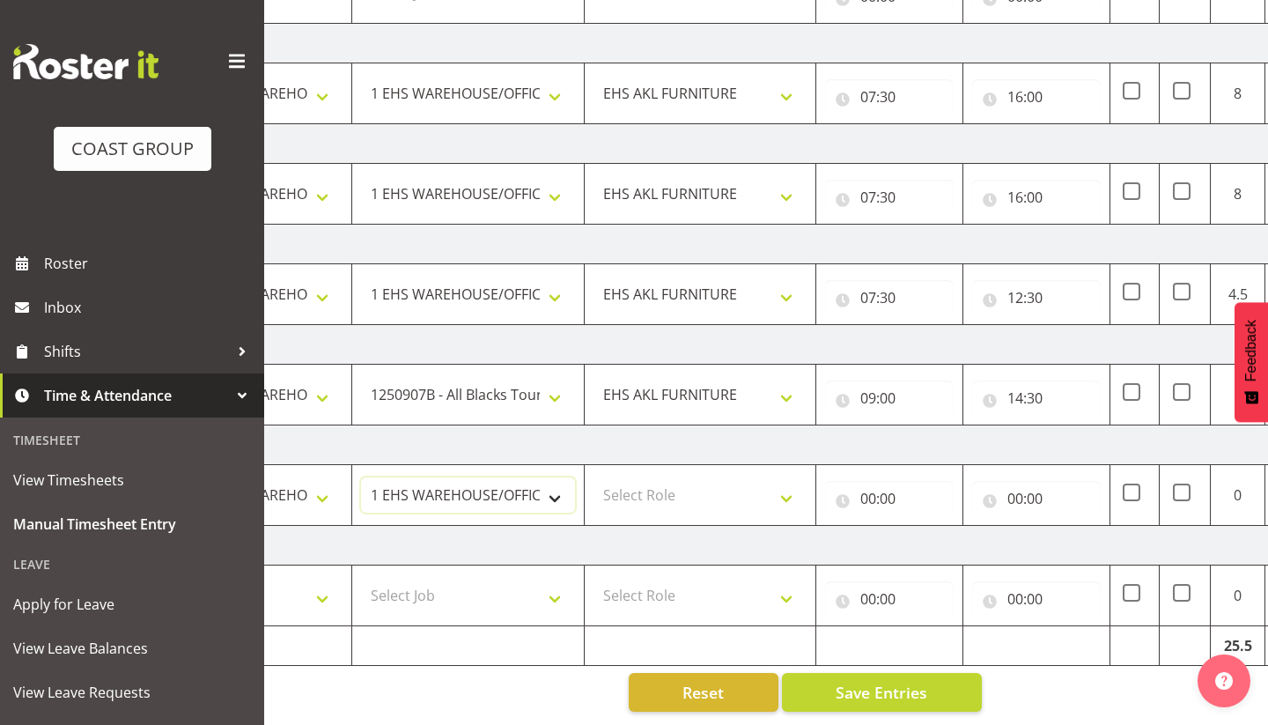
scroll to position [0, 232]
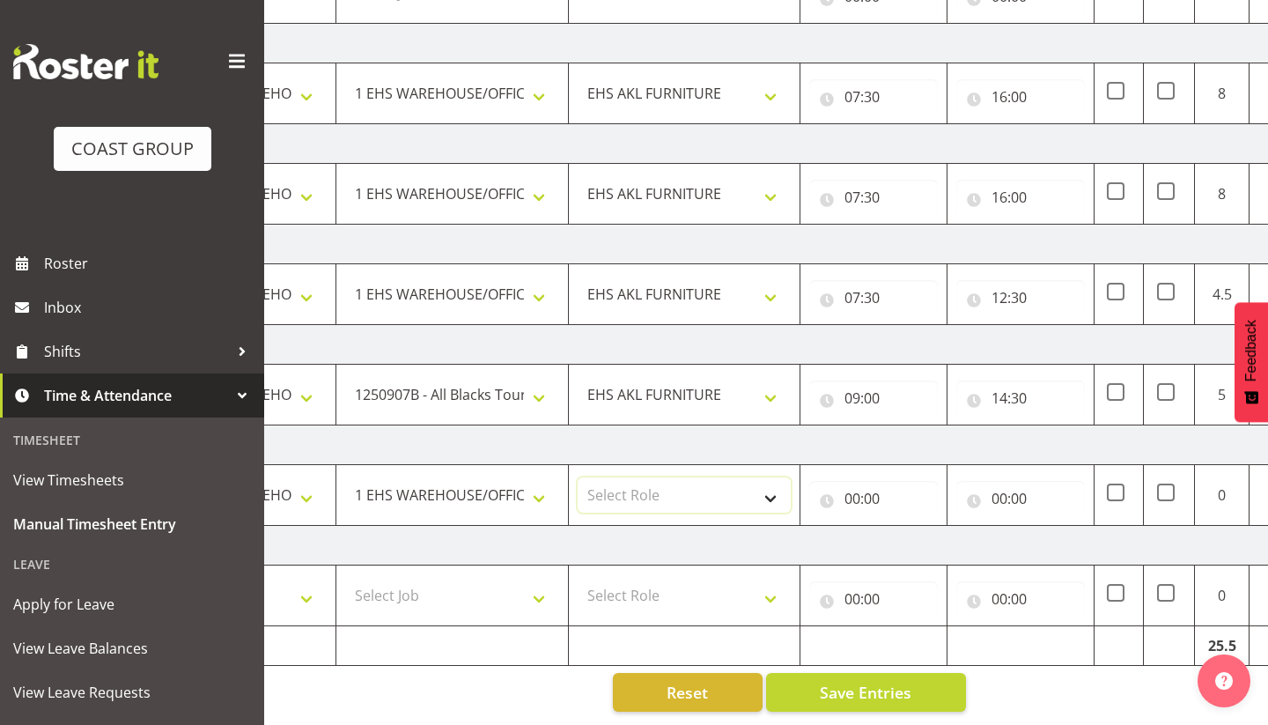
select select "189"
click at [852, 497] on input "00:00" at bounding box center [873, 498] width 129 height 35
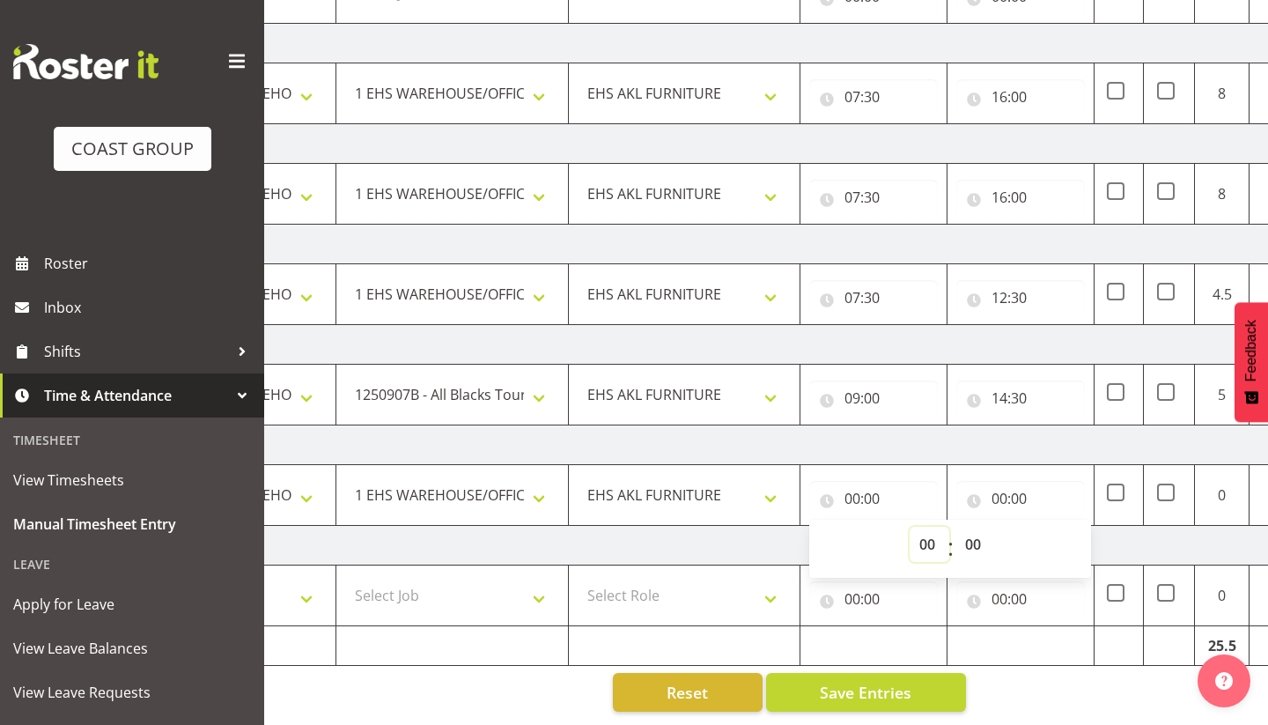
select select "7"
type input "07:00"
select select "30"
type input "07:30"
drag, startPoint x: 1001, startPoint y: 499, endPoint x: 1029, endPoint y: 504, distance: 28.5
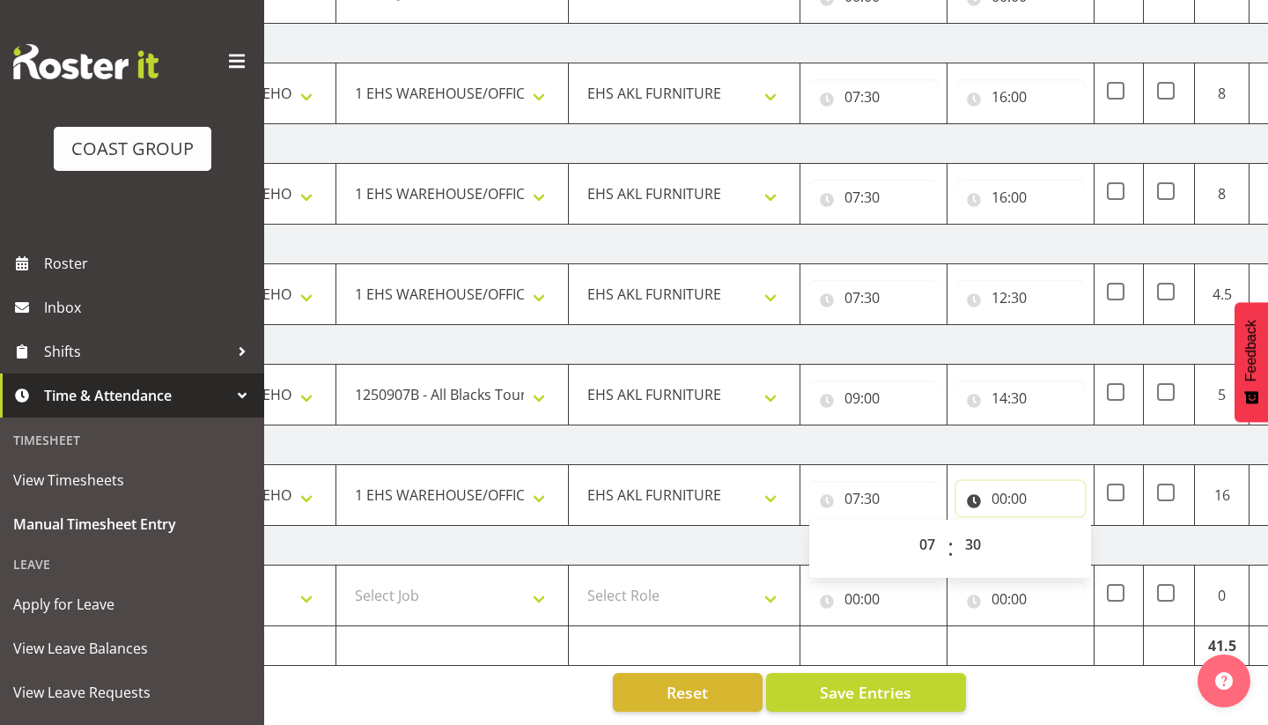
click at [1001, 499] on input "00:00" at bounding box center [1020, 498] width 129 height 35
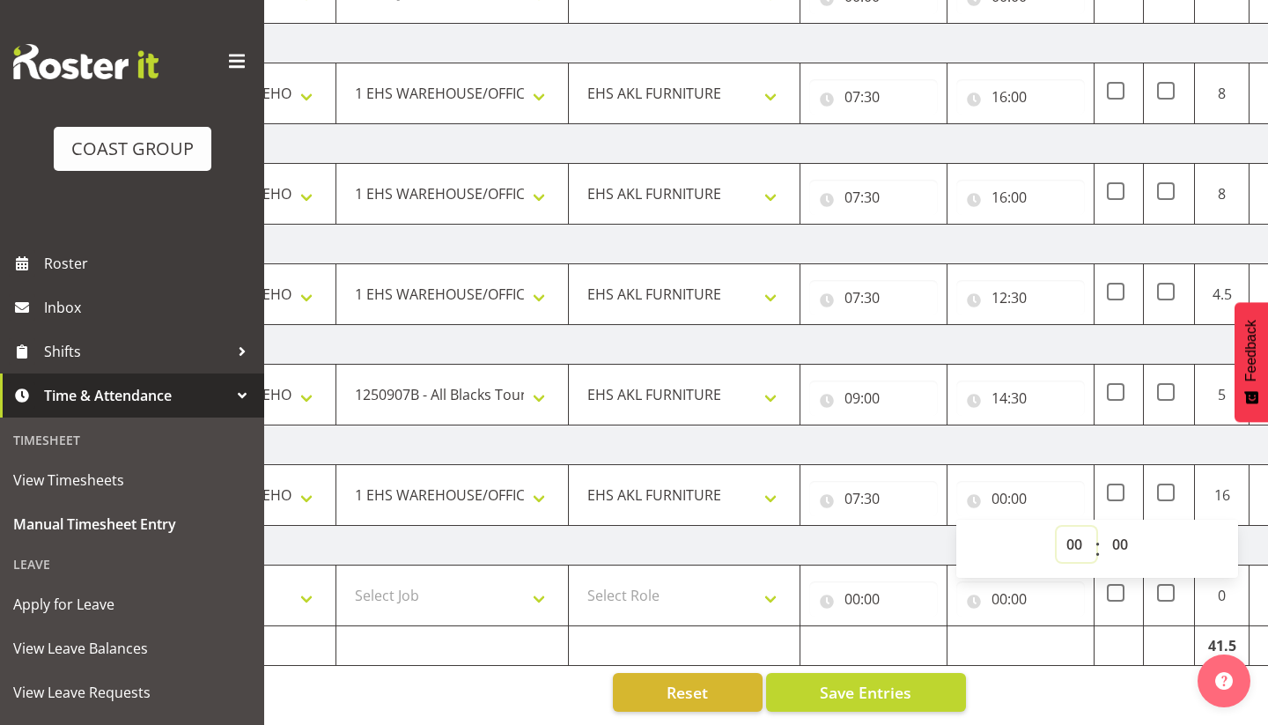
select select "17"
type input "17:00"
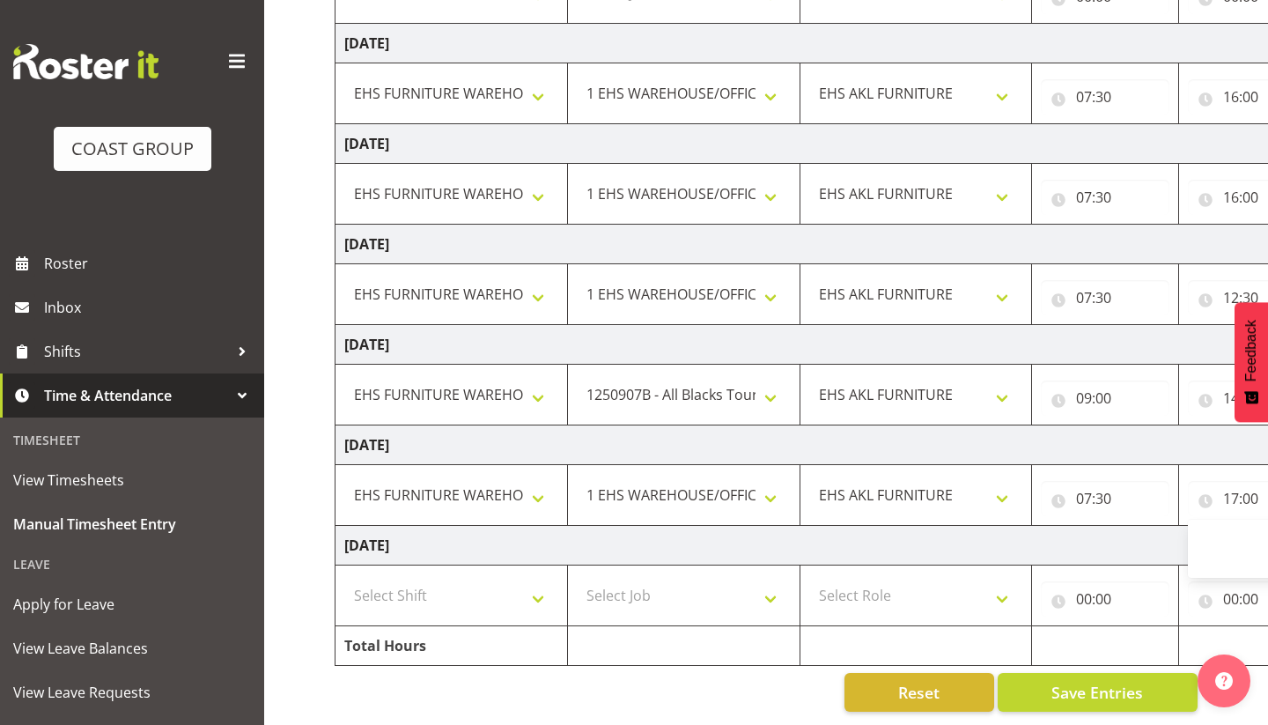
click at [880, 552] on td "Tuesday 30th September 2025" at bounding box center [951, 546] width 1232 height 40
click at [471, 613] on td "Select Shift Assist Carlton EVents Assist Carlton EVents Assist Carlton Events …" at bounding box center [451, 595] width 232 height 61
select select "71561"
click at [621, 591] on select "Select Job 1 Carlton Events 1 Carlton Hamilton 1 Carlton Wellington 1 EHS WAREH…" at bounding box center [684, 595] width 214 height 35
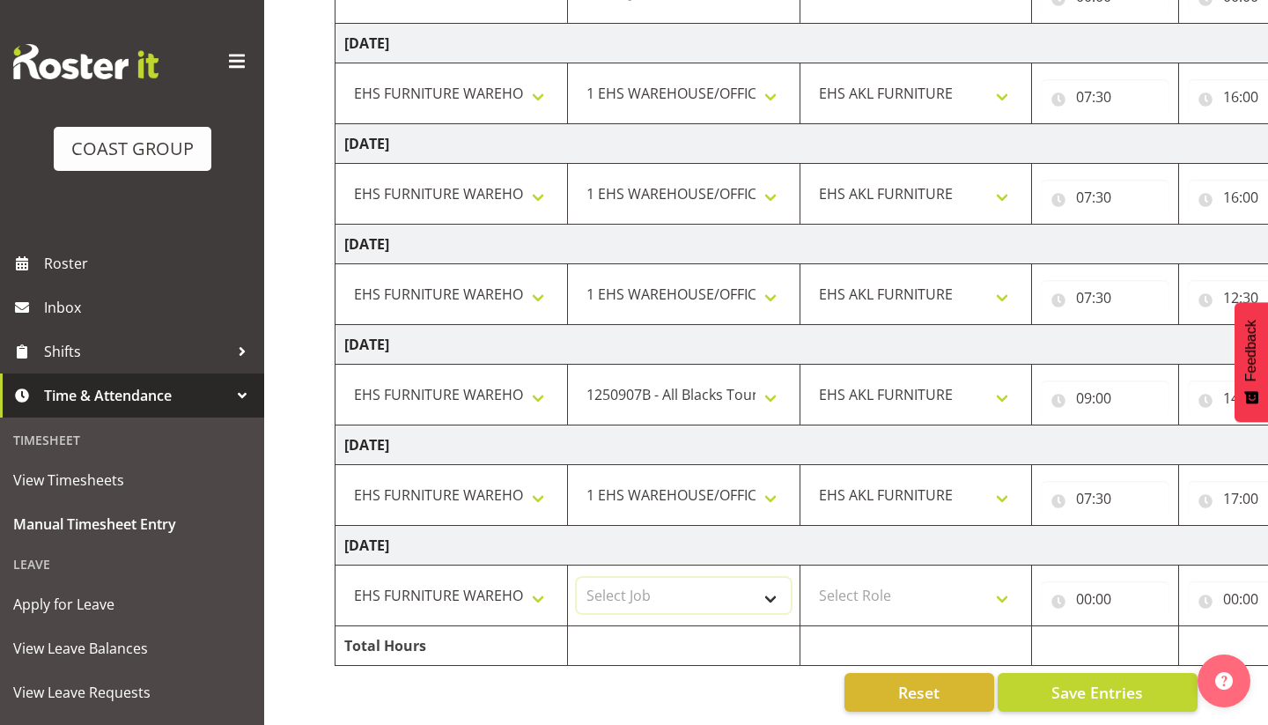
select select "69"
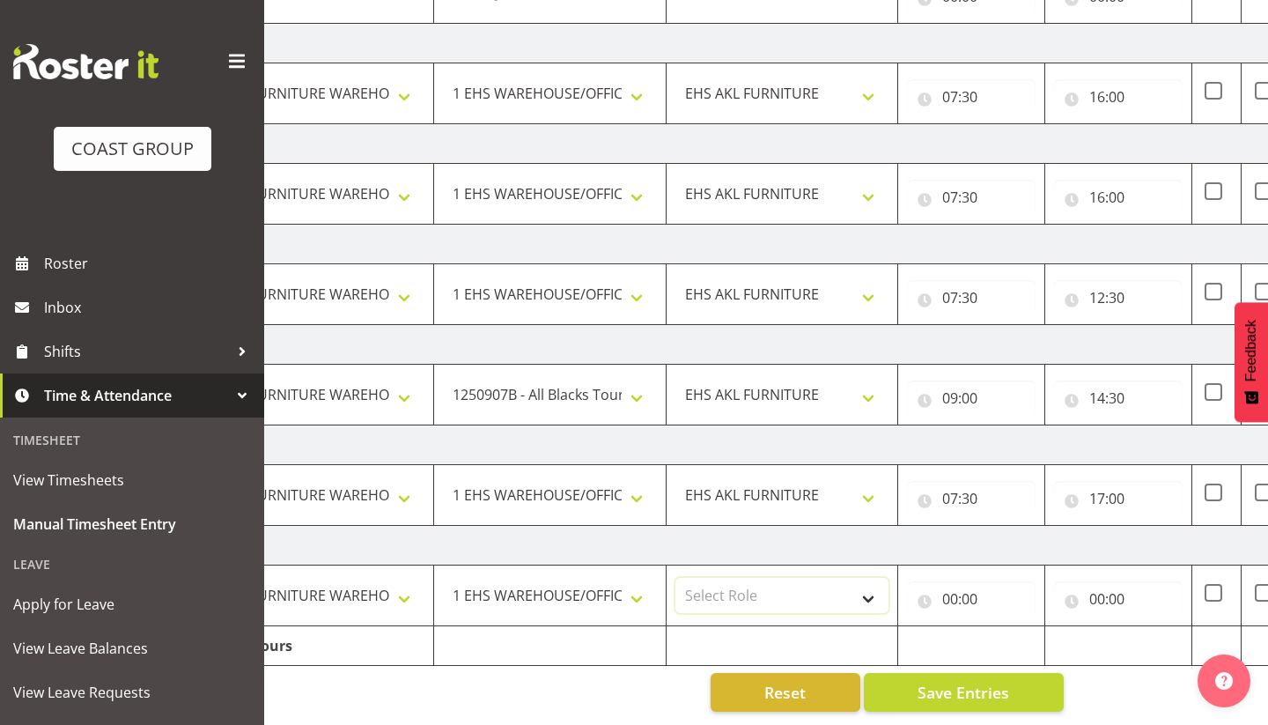
select select "189"
drag, startPoint x: 952, startPoint y: 600, endPoint x: 983, endPoint y: 607, distance: 31.6
click at [952, 600] on input "00:00" at bounding box center [971, 598] width 129 height 35
select select "7"
type input "07:00"
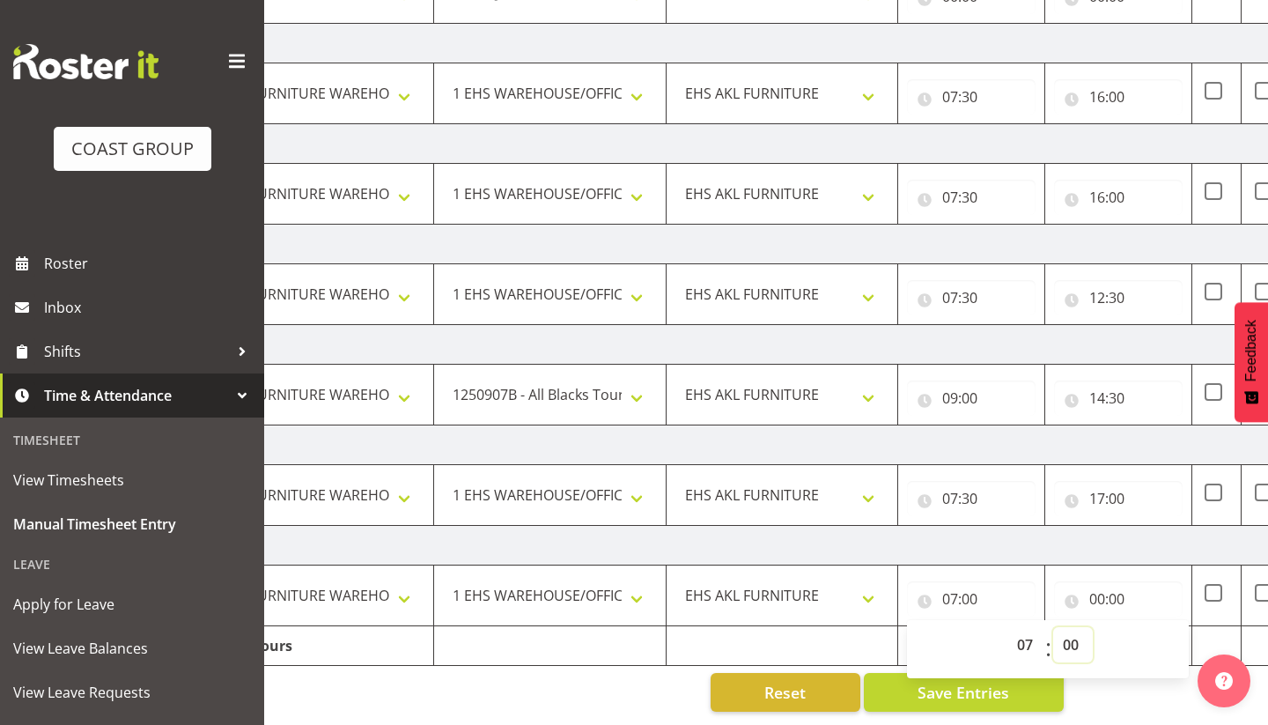
select select "30"
type input "07:30"
click at [1101, 600] on input "00:00" at bounding box center [1118, 598] width 129 height 35
select select "17"
type input "17:00"
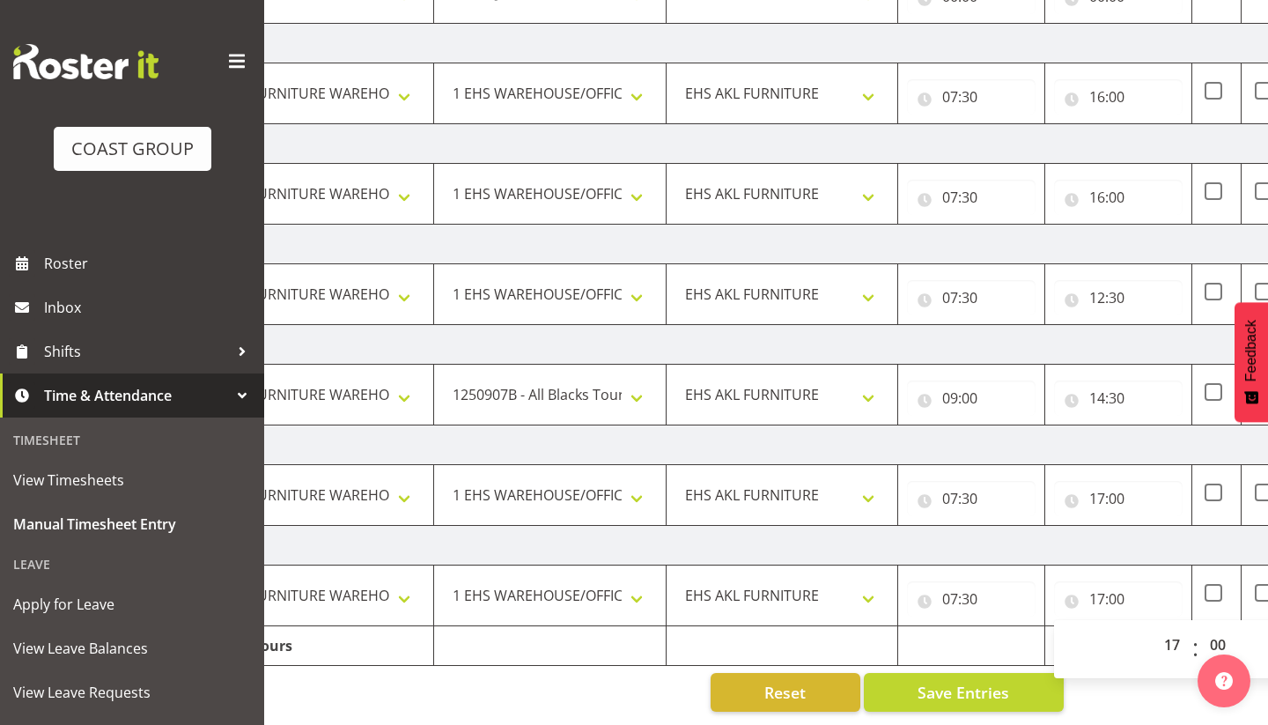
click at [1005, 648] on td at bounding box center [971, 646] width 147 height 40
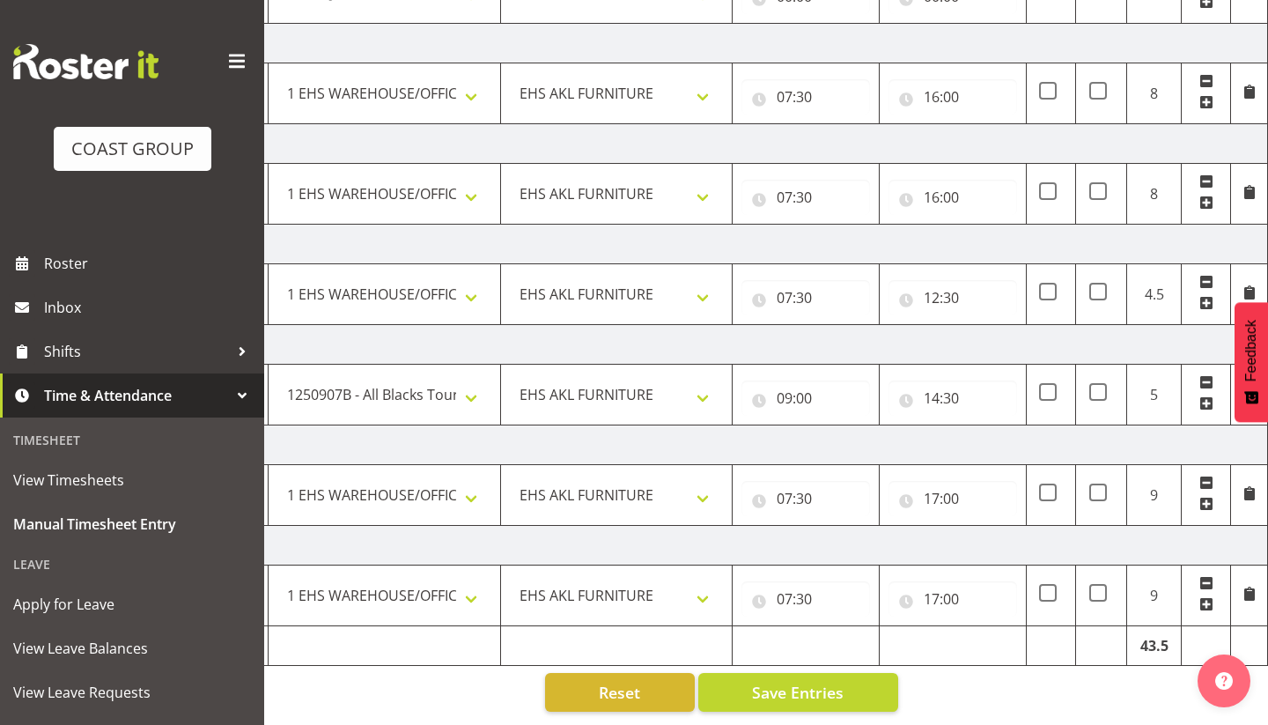
scroll to position [355, 0]
click at [770, 687] on span "Save Entries" at bounding box center [798, 692] width 92 height 23
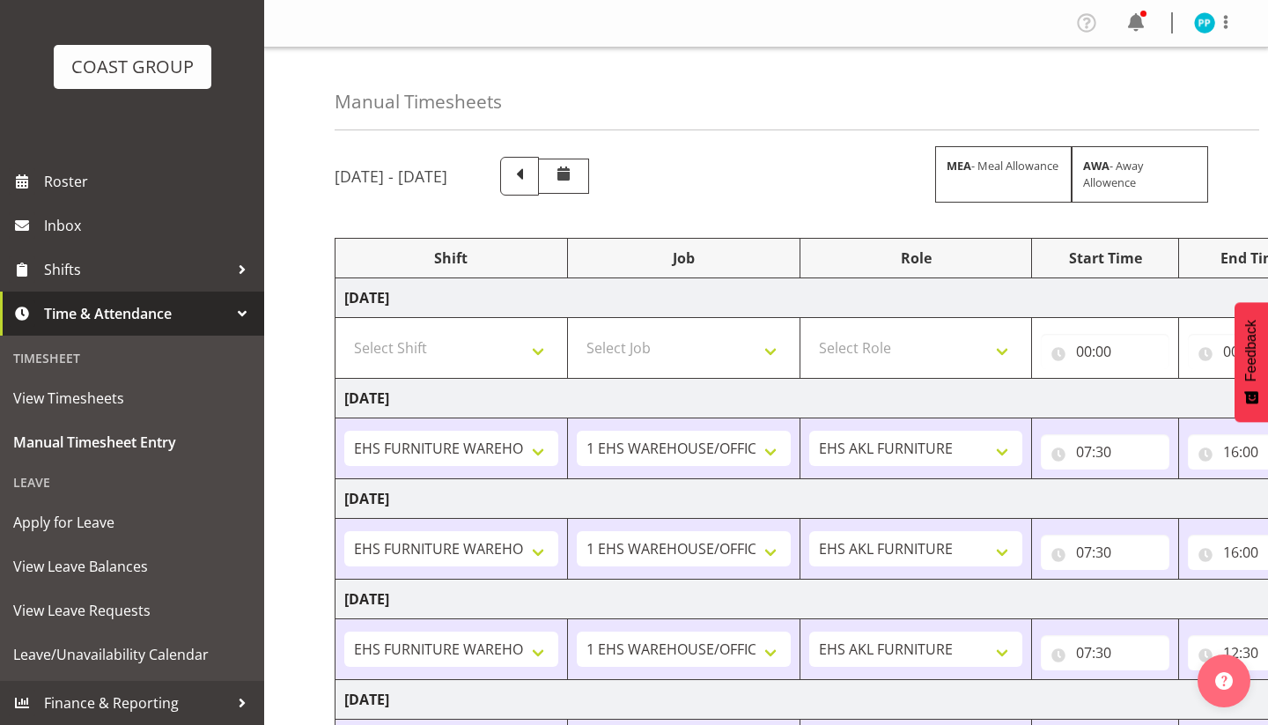
scroll to position [82, 0]
click at [91, 527] on span "Apply for Leave" at bounding box center [132, 522] width 238 height 26
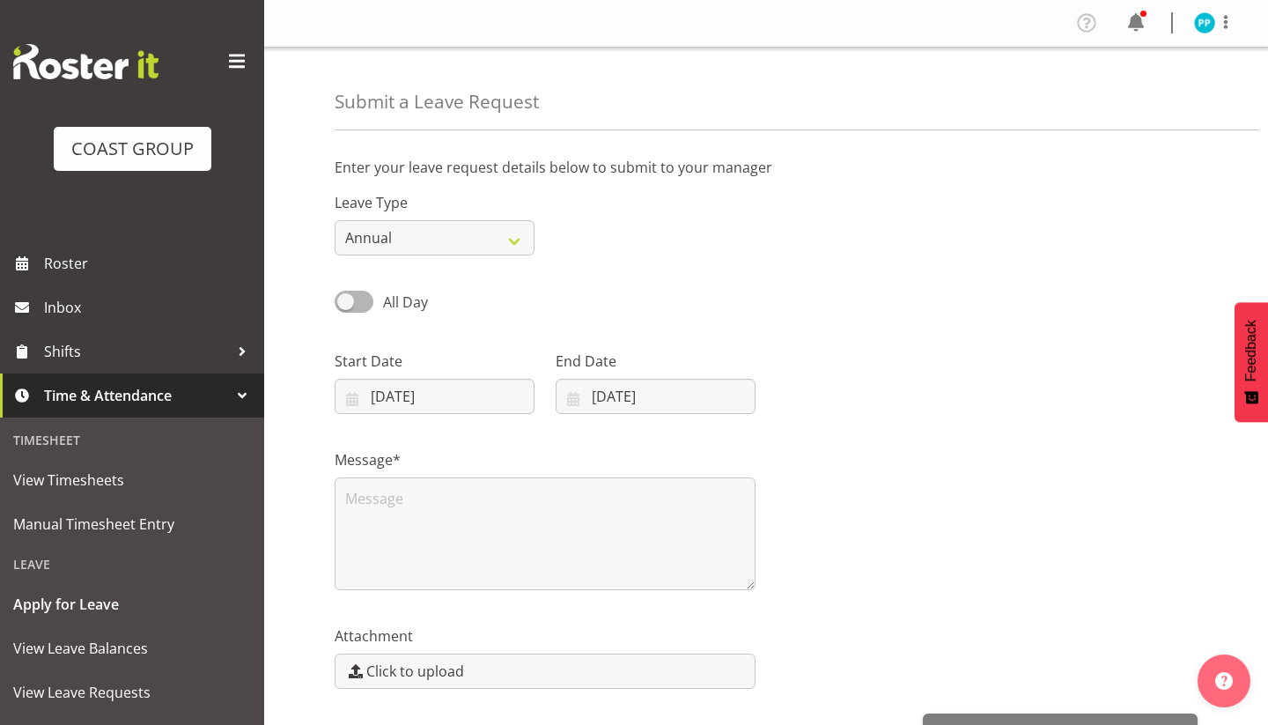
select select "8"
select select "2025"
click at [379, 393] on input "[DATE]" at bounding box center [435, 396] width 200 height 35
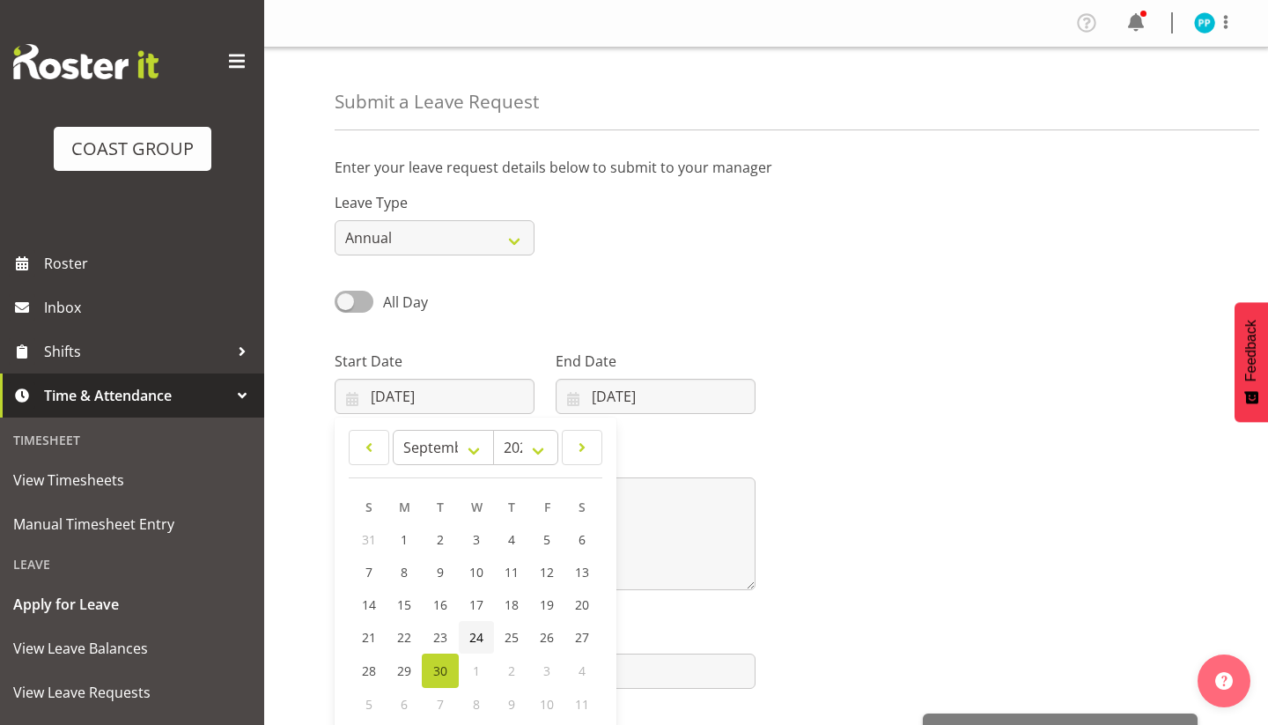
click at [482, 636] on span "24" at bounding box center [476, 637] width 14 height 17
type input "[DATE]"
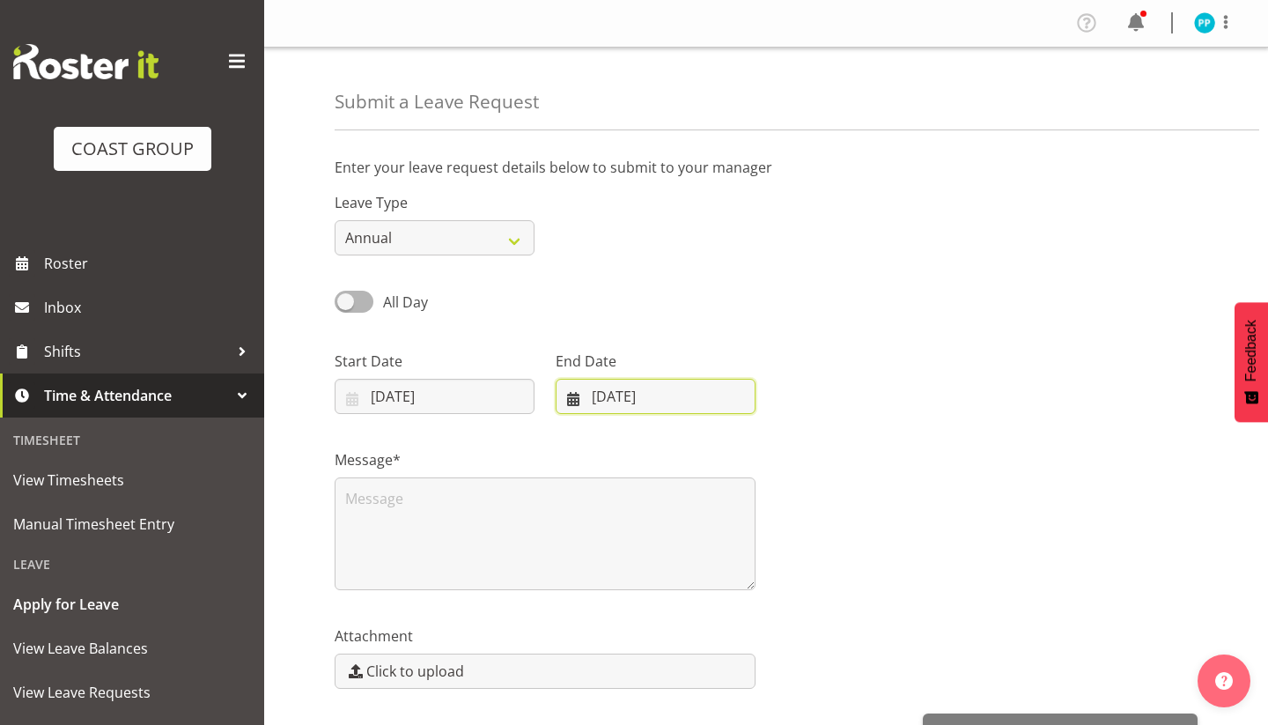
click at [604, 394] on input "[DATE]" at bounding box center [656, 396] width 200 height 35
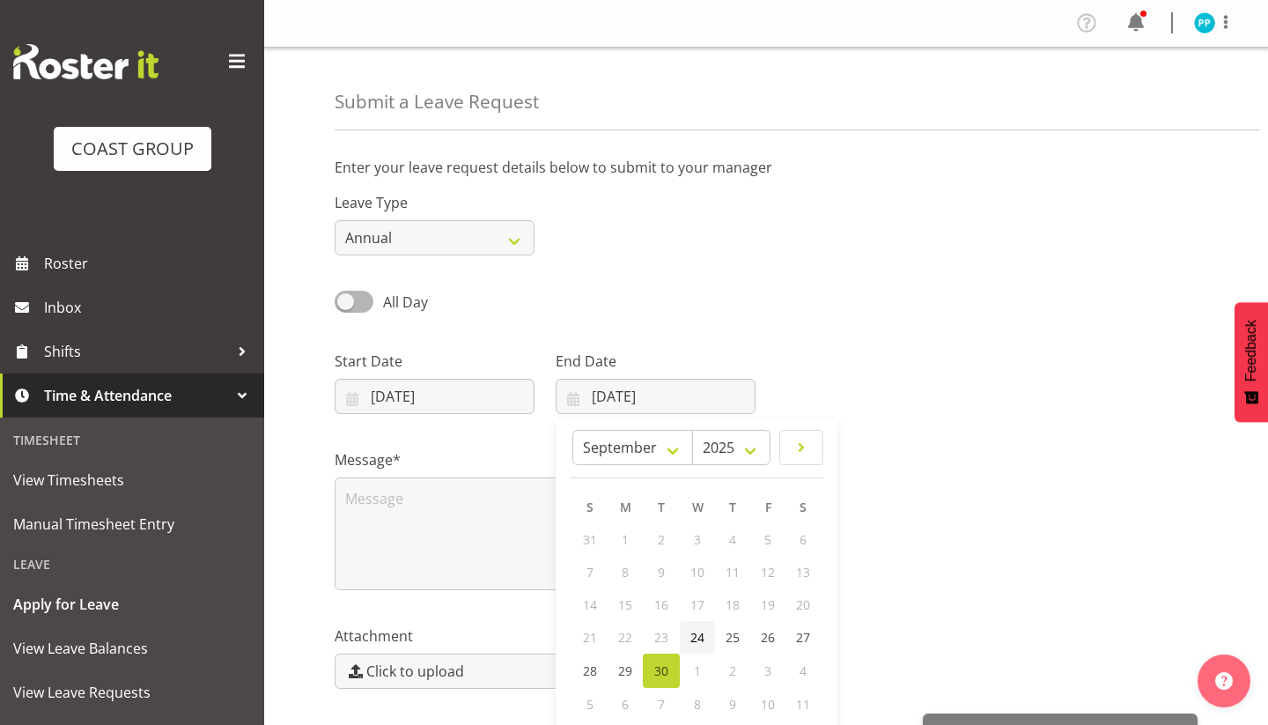
click at [698, 630] on span "24" at bounding box center [697, 637] width 14 height 17
type input "[DATE]"
click at [366, 304] on span at bounding box center [354, 302] width 39 height 22
click at [346, 304] on input "All Day" at bounding box center [340, 301] width 11 height 11
checkbox input "true"
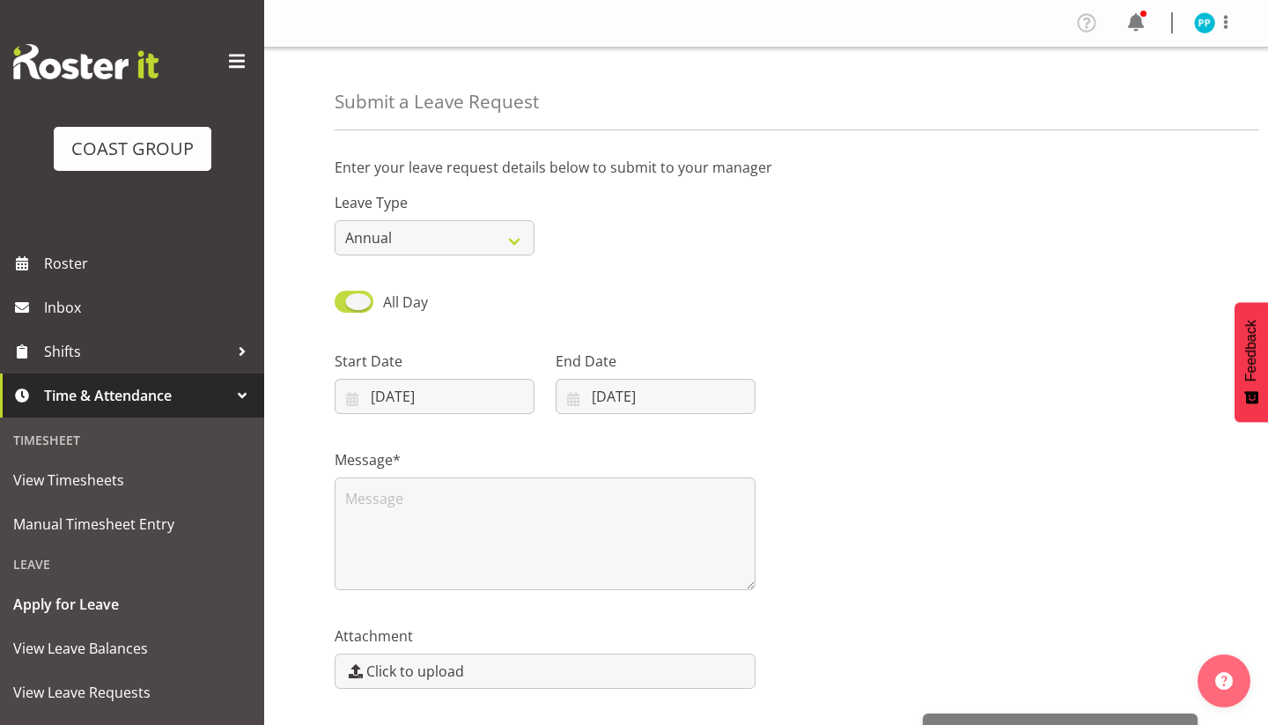
type input "30/09/2025"
click at [329, 306] on div "Part Day" at bounding box center [434, 296] width 221 height 60
click at [342, 301] on span at bounding box center [354, 302] width 39 height 22
click at [342, 301] on input "Part Day" at bounding box center [340, 301] width 11 height 11
checkbox input "false"
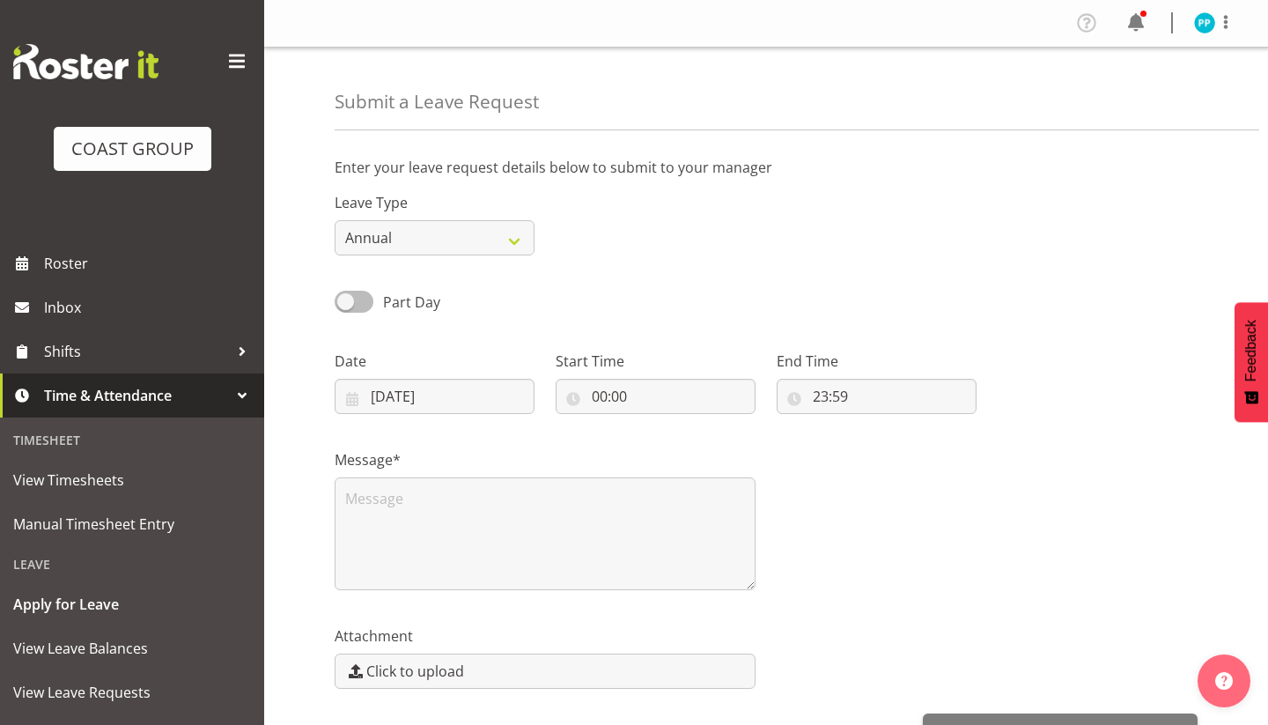
type input "24/09/2025"
select select "Sick"
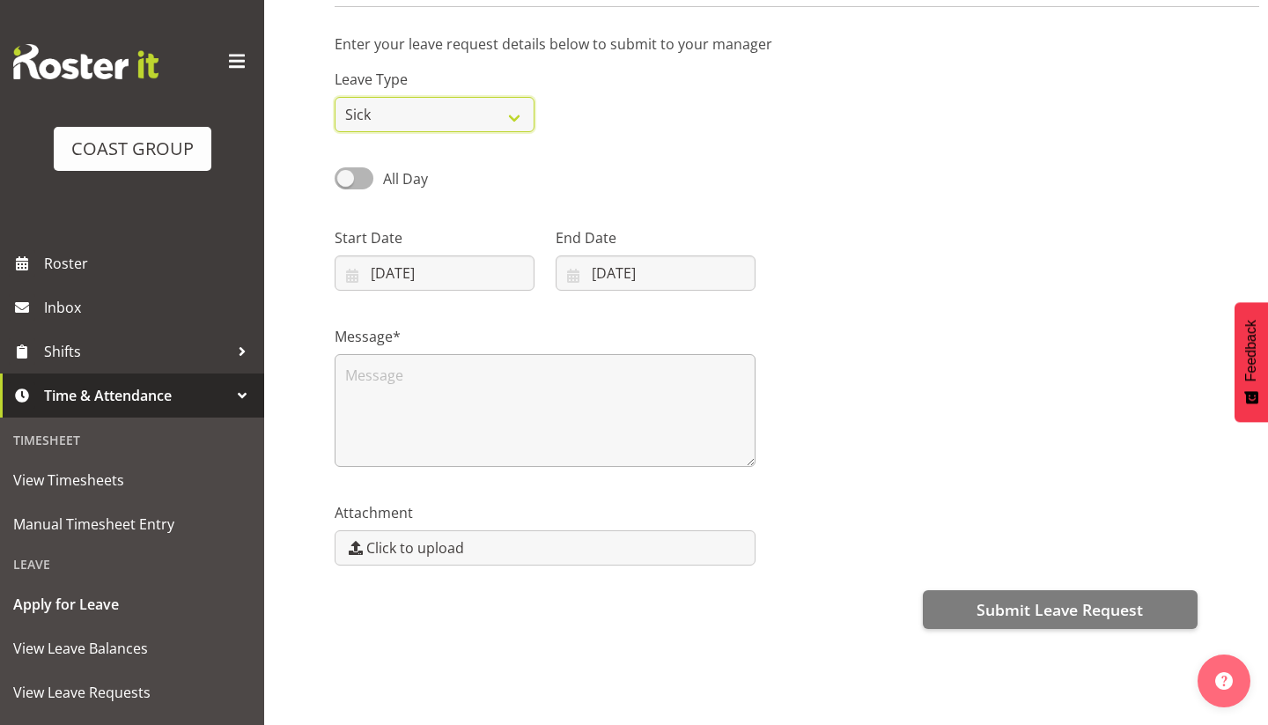
scroll to position [123, 0]
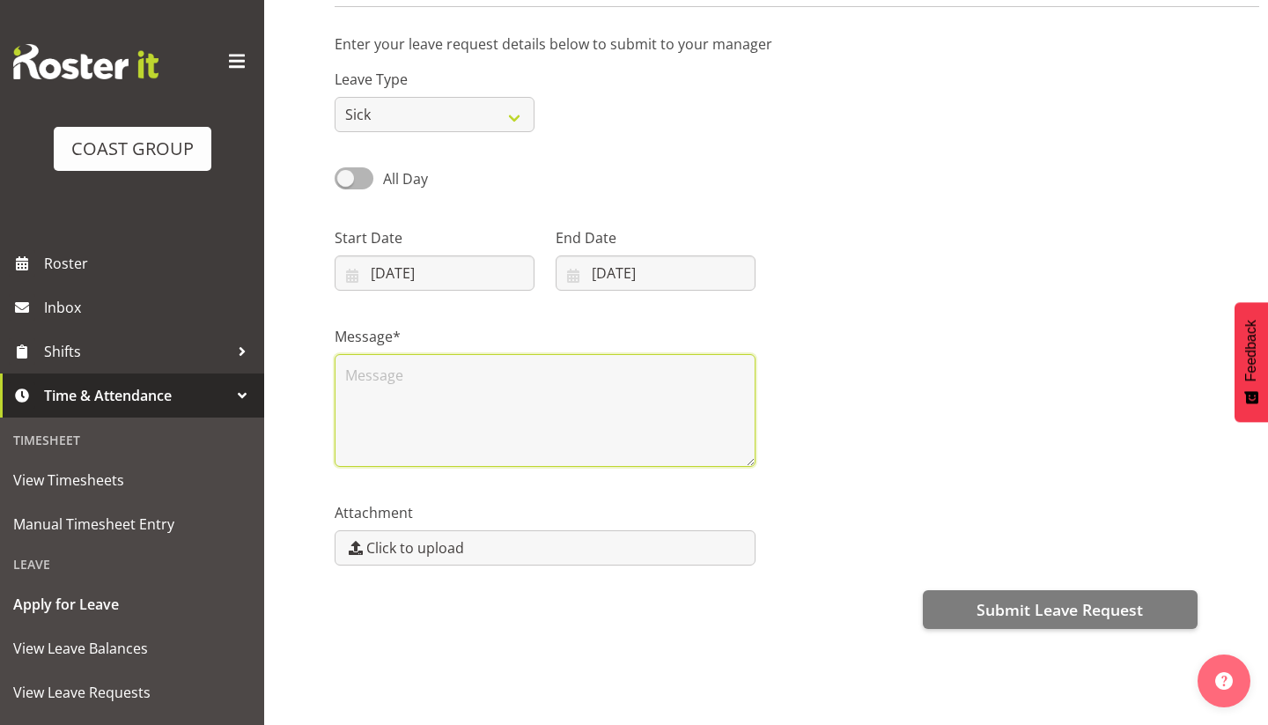
click at [504, 395] on textarea at bounding box center [545, 410] width 421 height 113
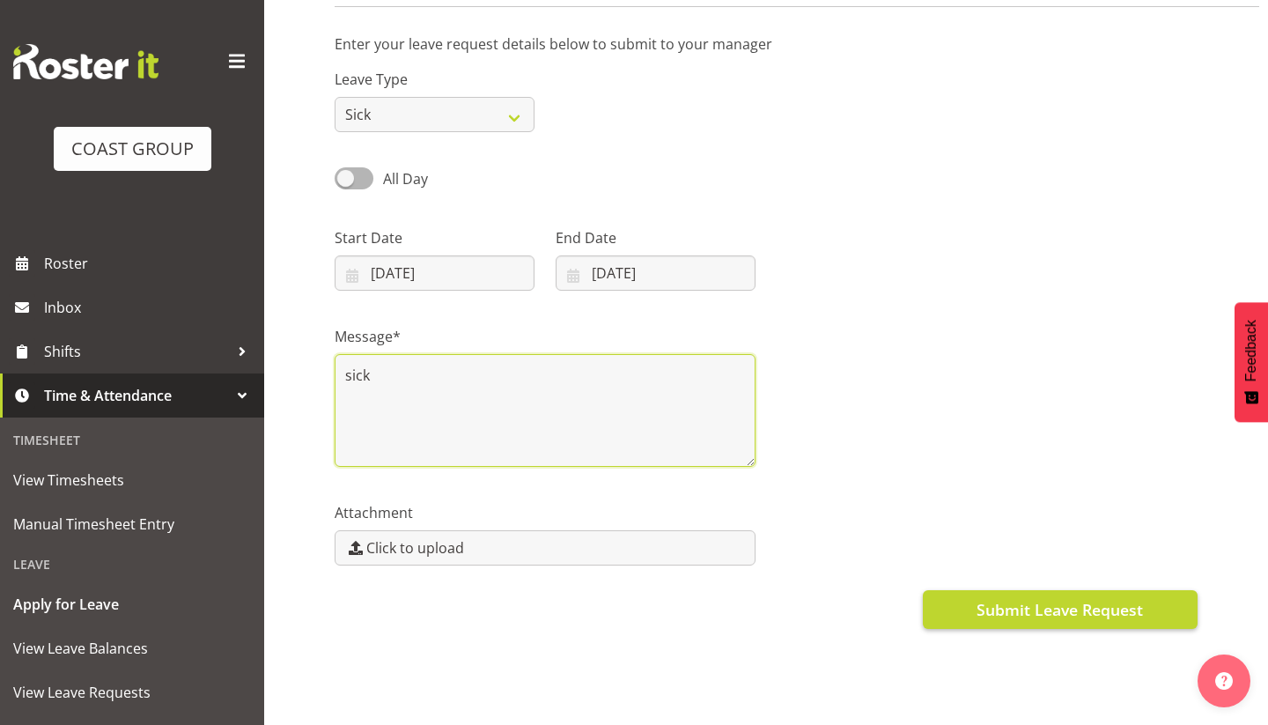
type textarea "sick"
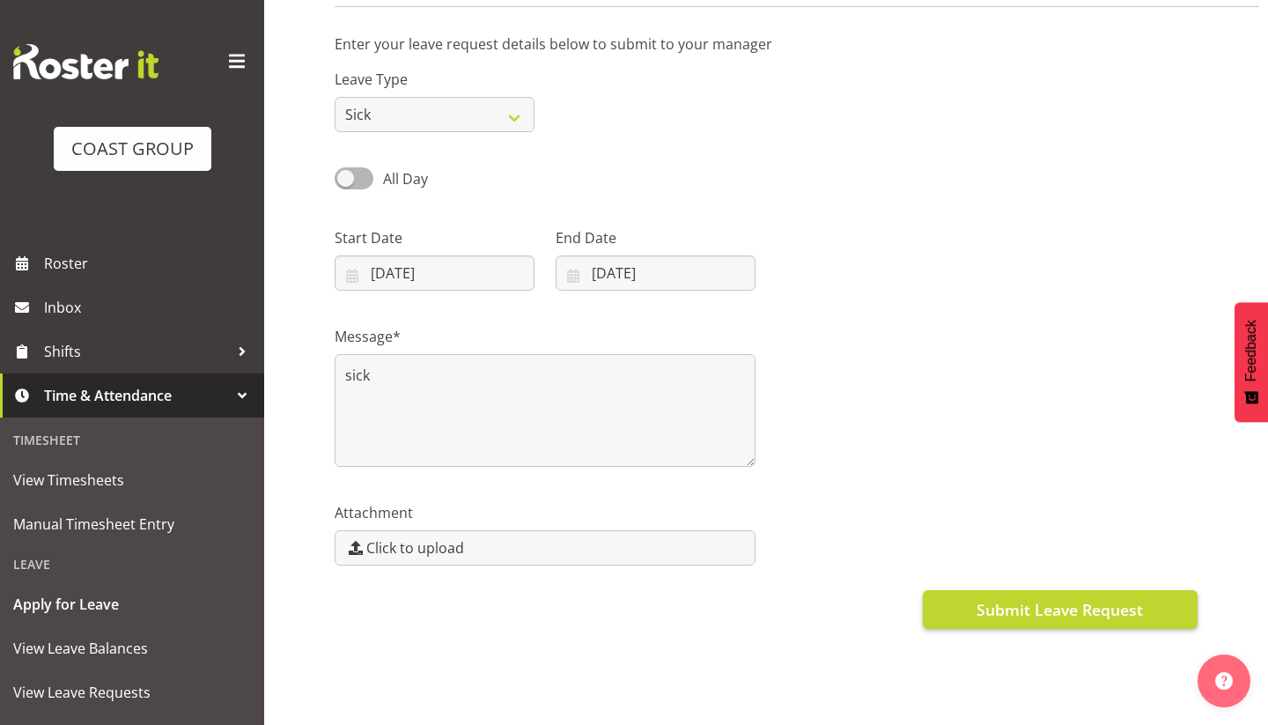
click at [1028, 608] on span "Submit Leave Request" at bounding box center [1059, 609] width 166 height 23
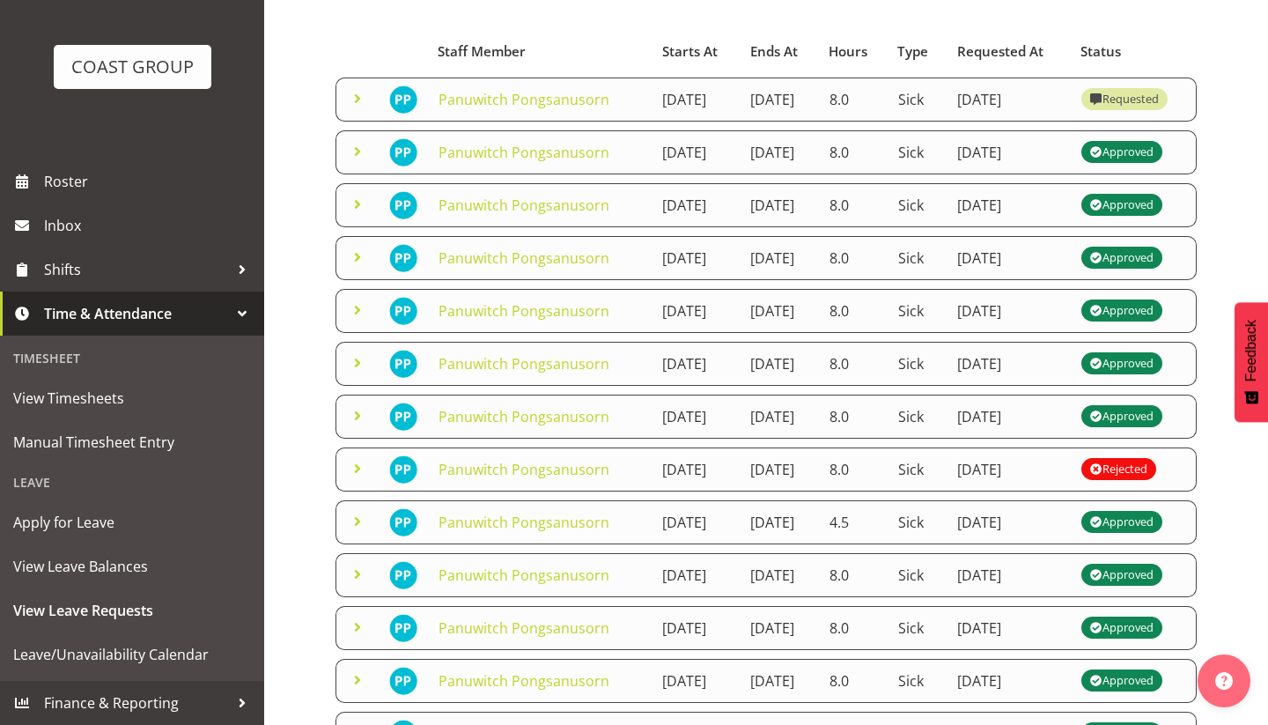
scroll to position [82, 0]
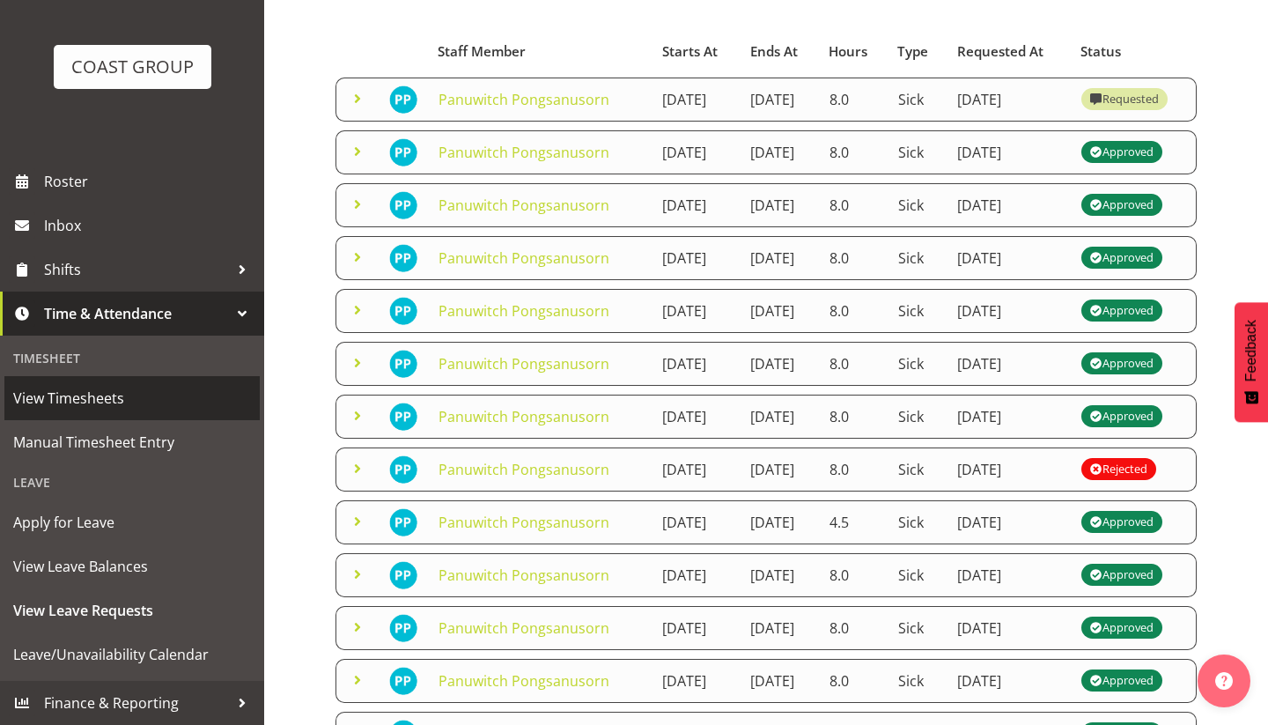
click at [111, 399] on span "View Timesheets" at bounding box center [132, 398] width 238 height 26
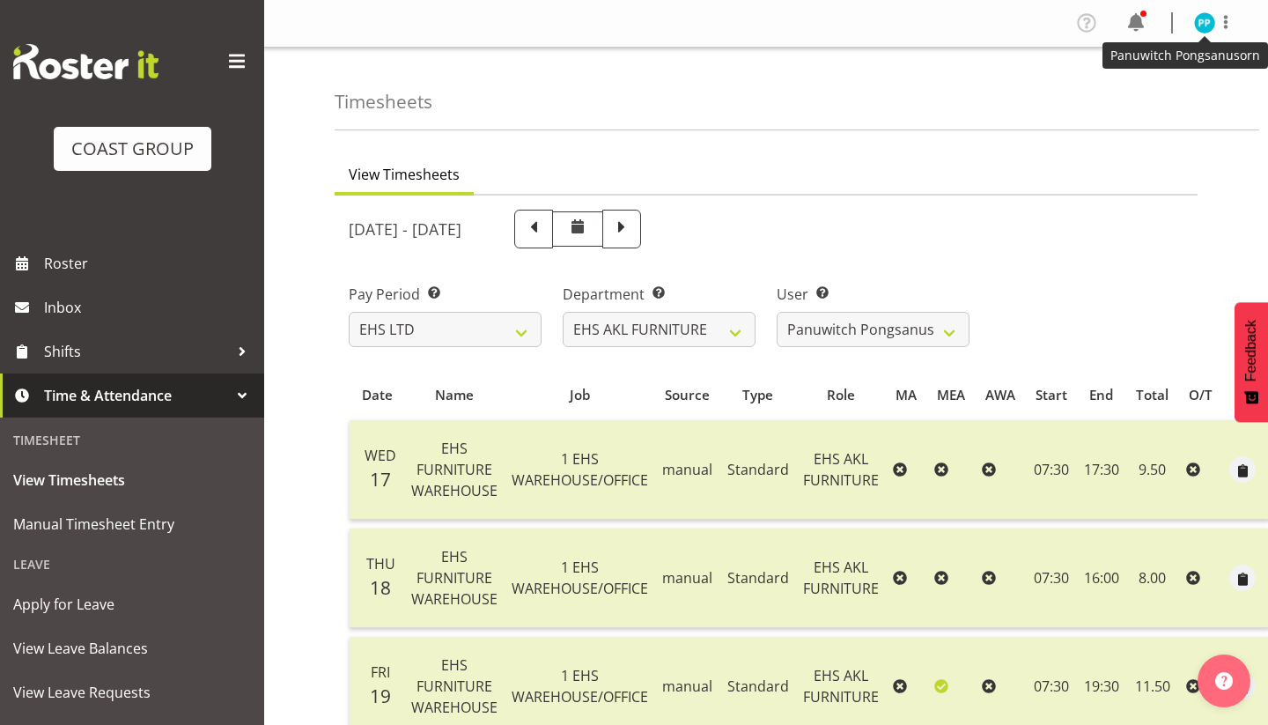
click at [1204, 27] on img at bounding box center [1204, 22] width 21 height 21
click at [1145, 92] on link "Log Out" at bounding box center [1151, 93] width 169 height 32
